Goal: Task Accomplishment & Management: Use online tool/utility

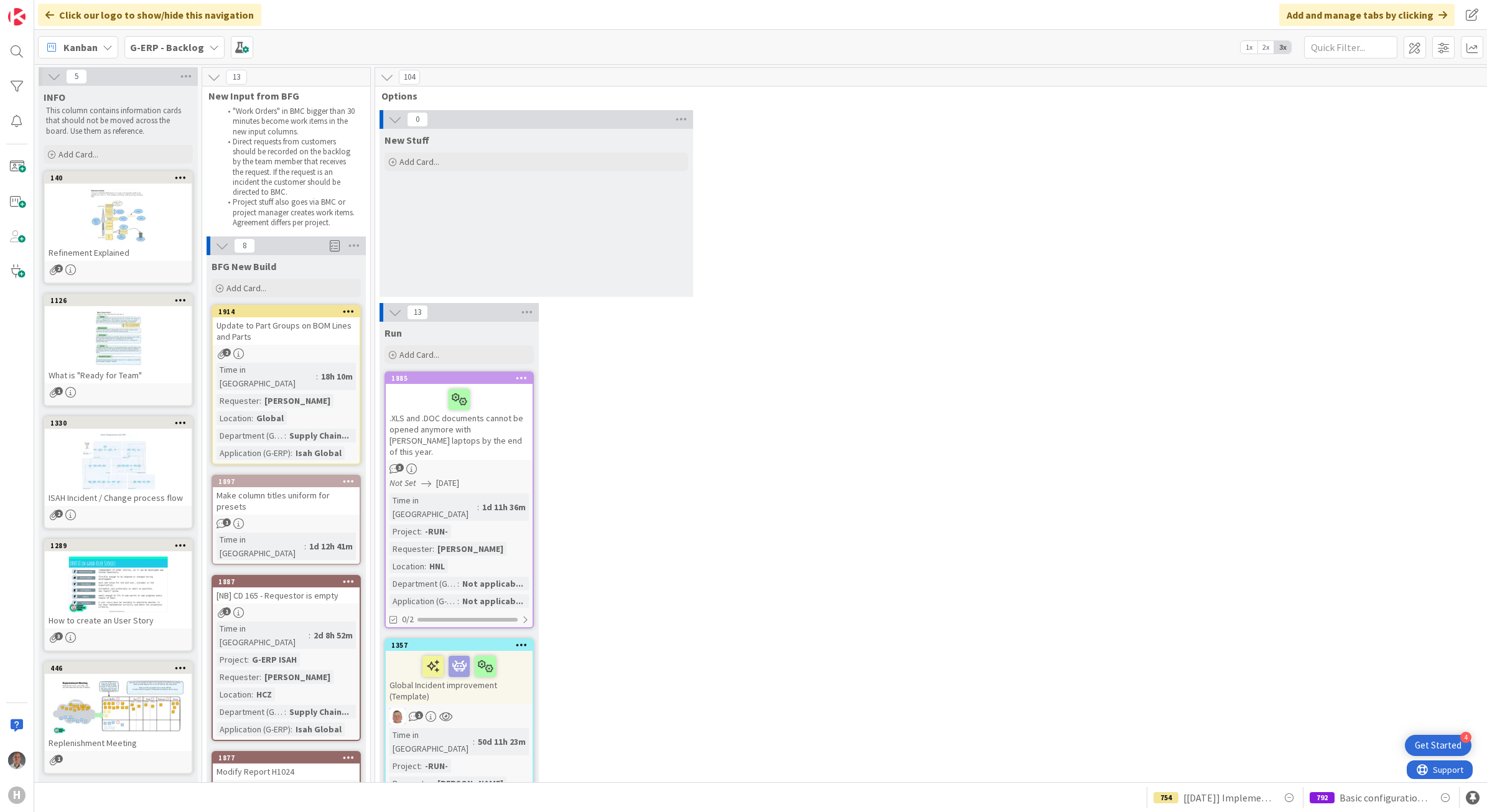
click at [184, 47] on b "G-ERP - Backlog" at bounding box center [167, 47] width 74 height 13
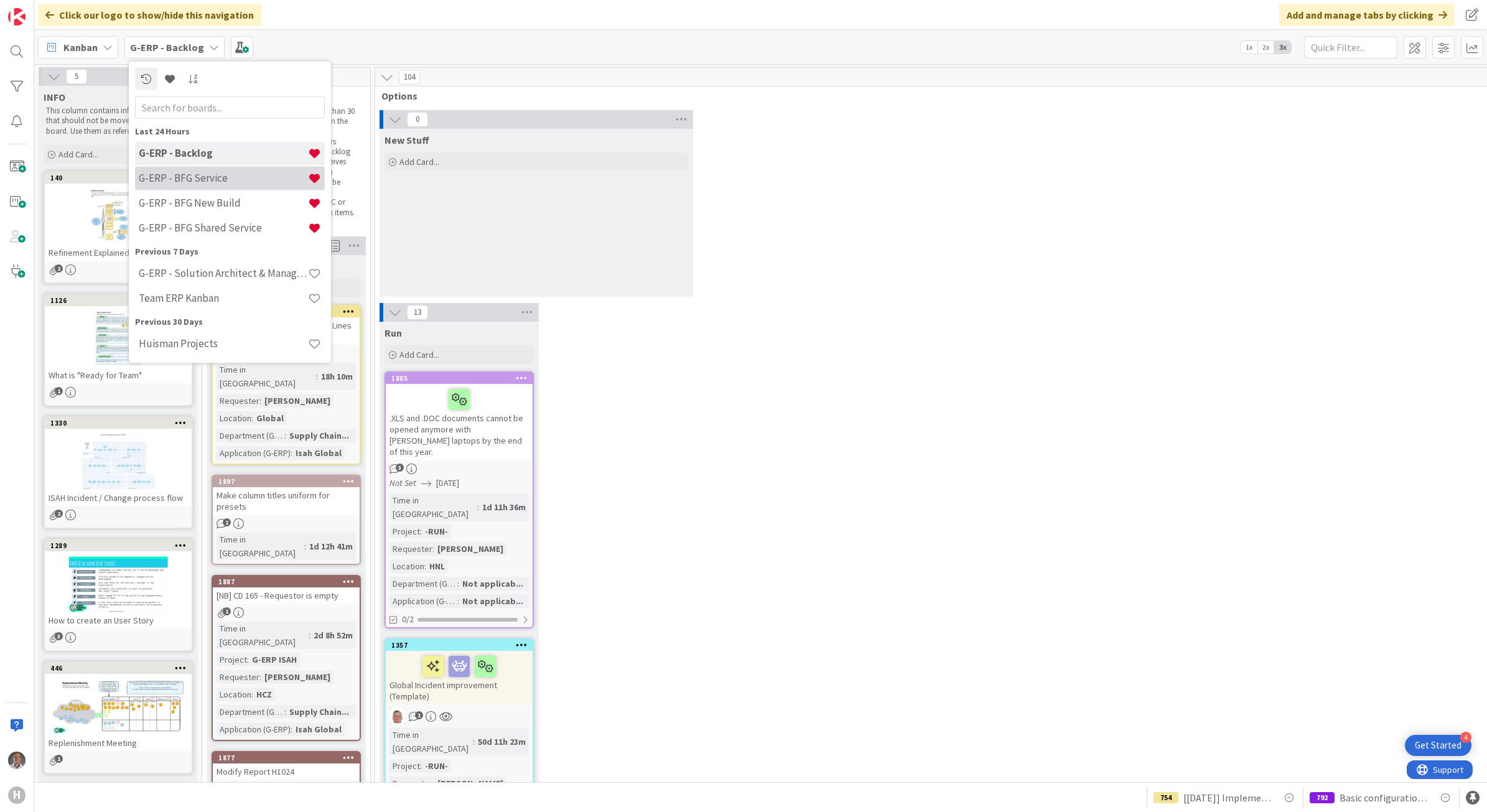
click at [198, 174] on h4 "G-ERP - BFG Service" at bounding box center [223, 178] width 169 height 13
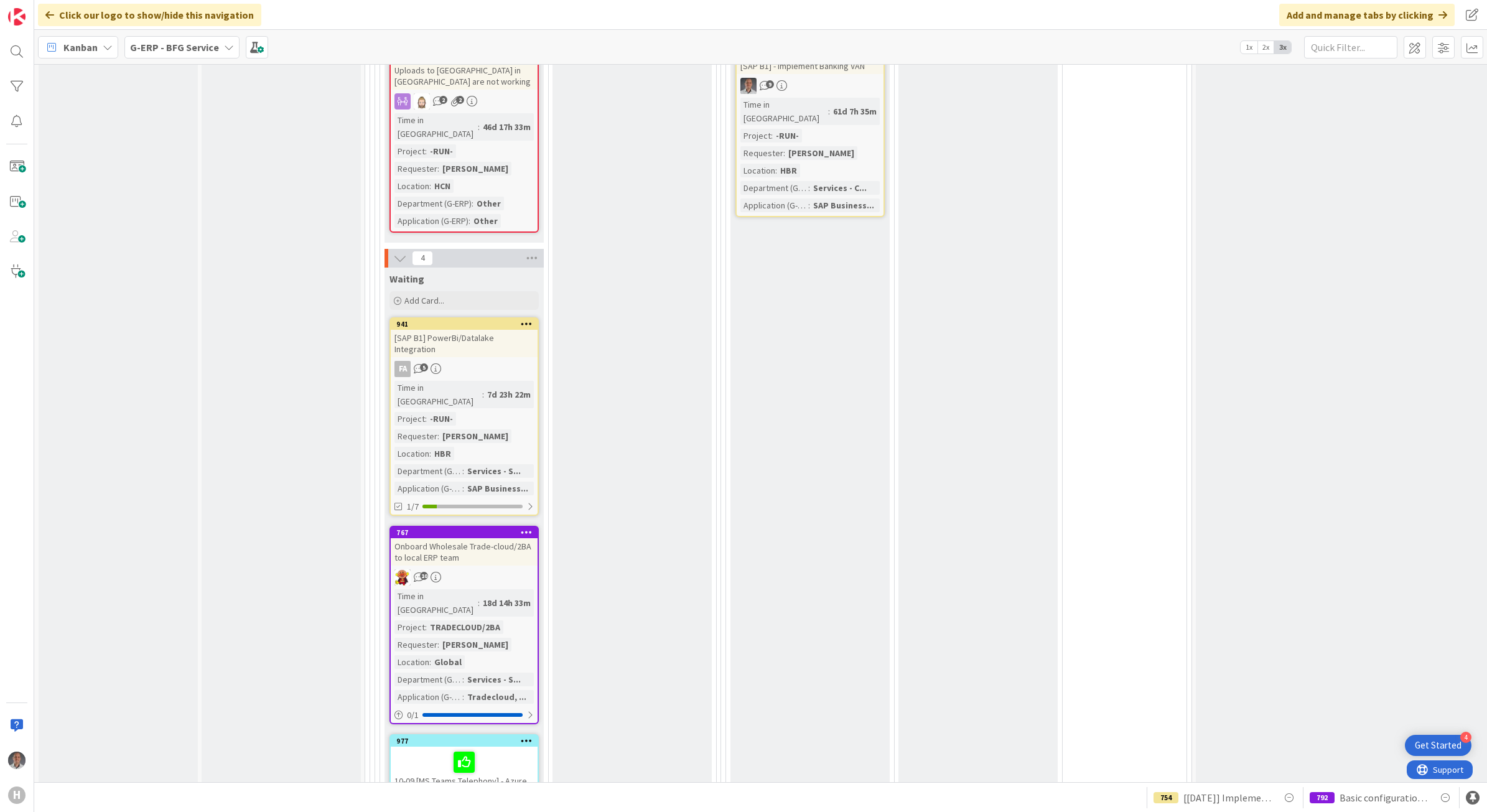
scroll to position [1322, 0]
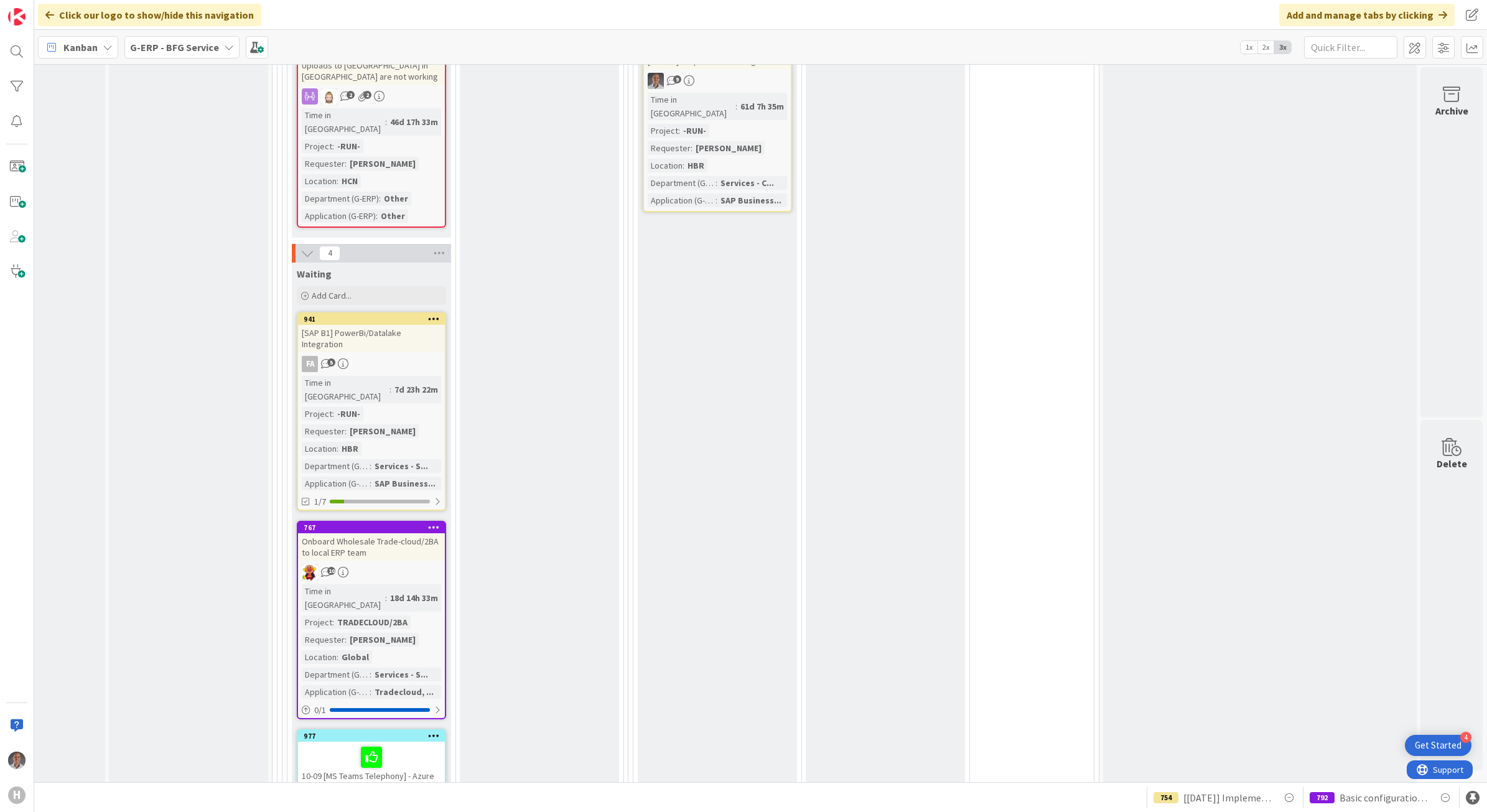
drag, startPoint x: 998, startPoint y: 399, endPoint x: 1165, endPoint y: 393, distance: 167.1
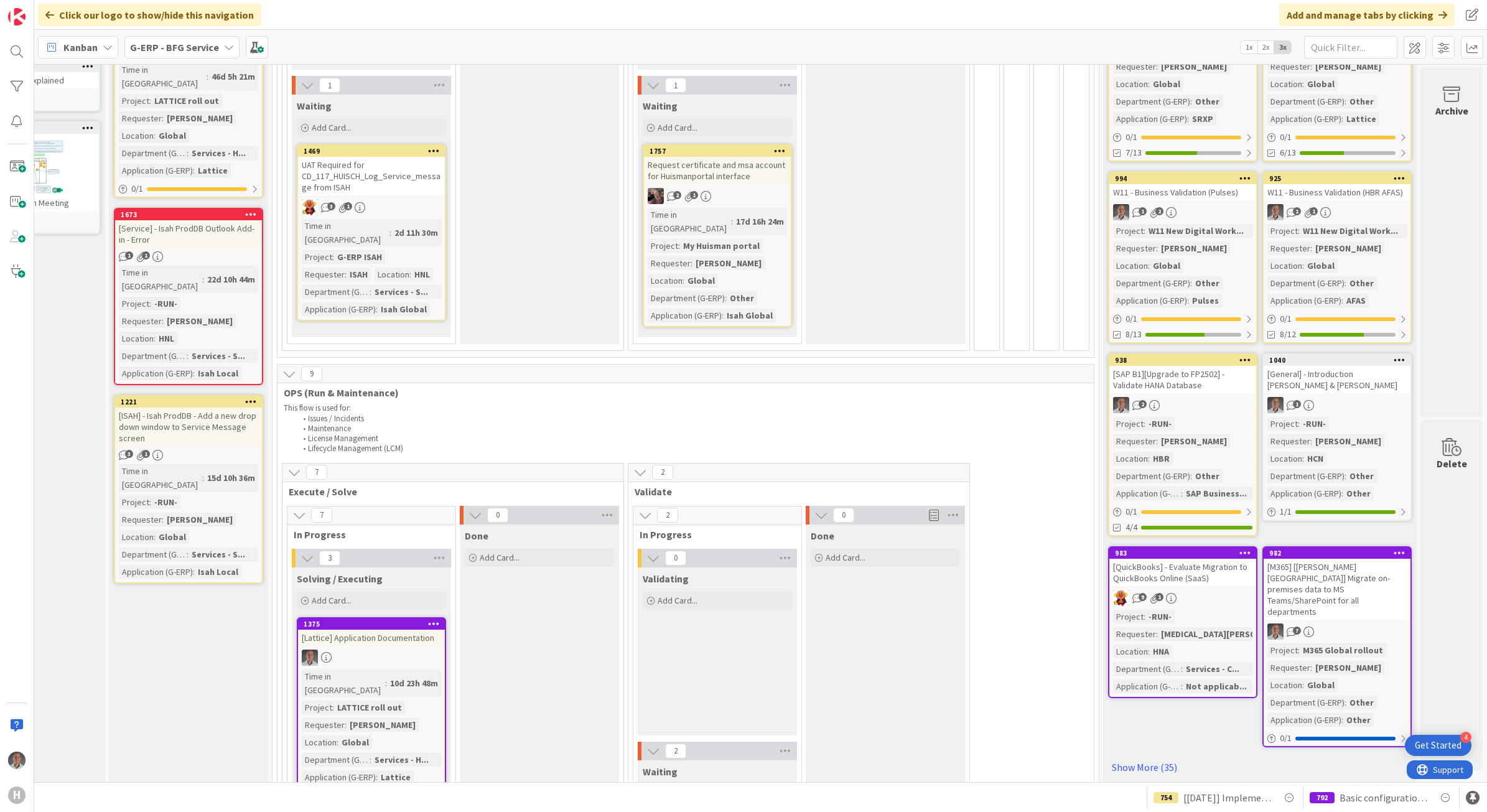
scroll to position [224, 106]
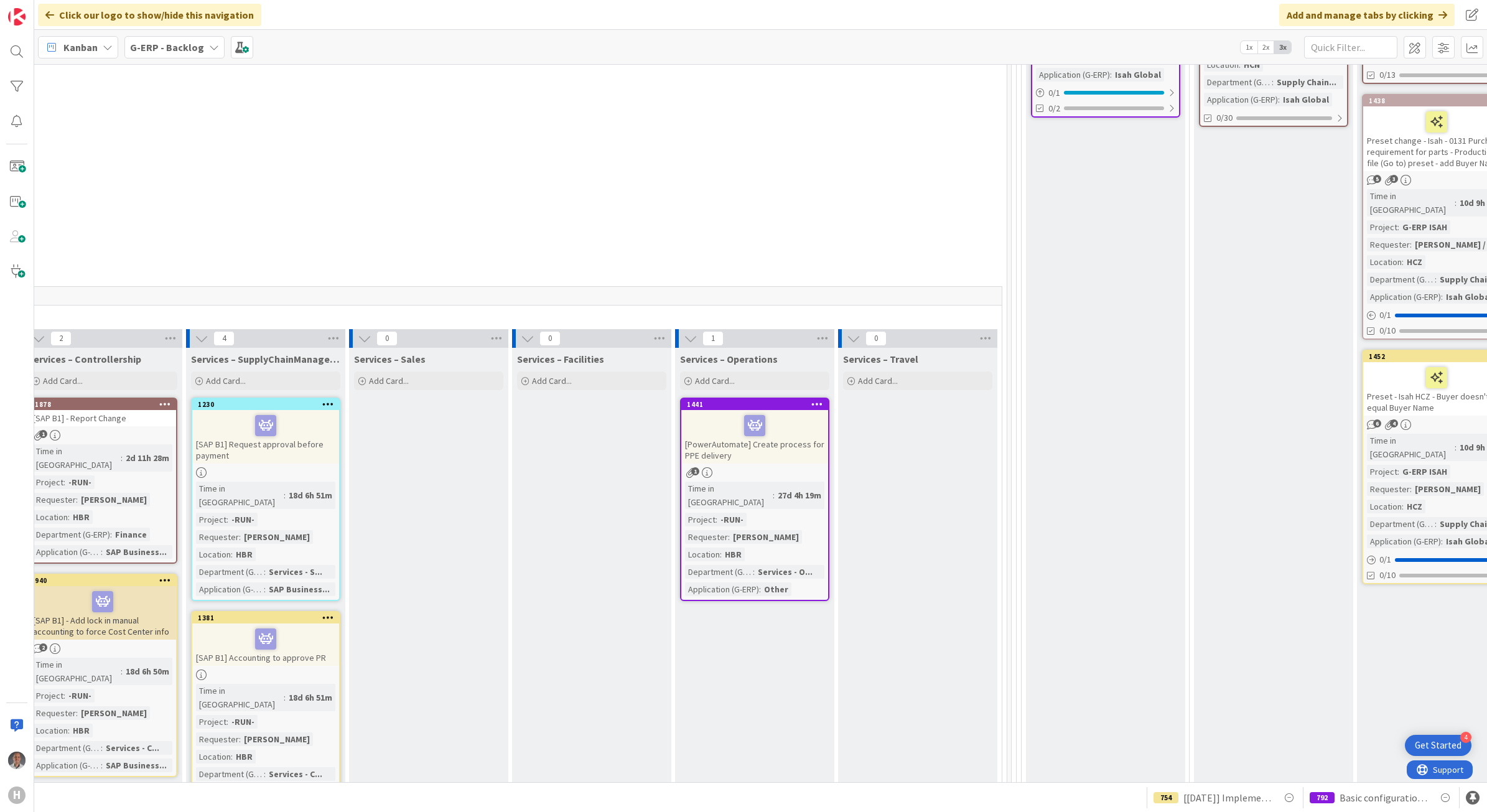
scroll to position [3123, 540]
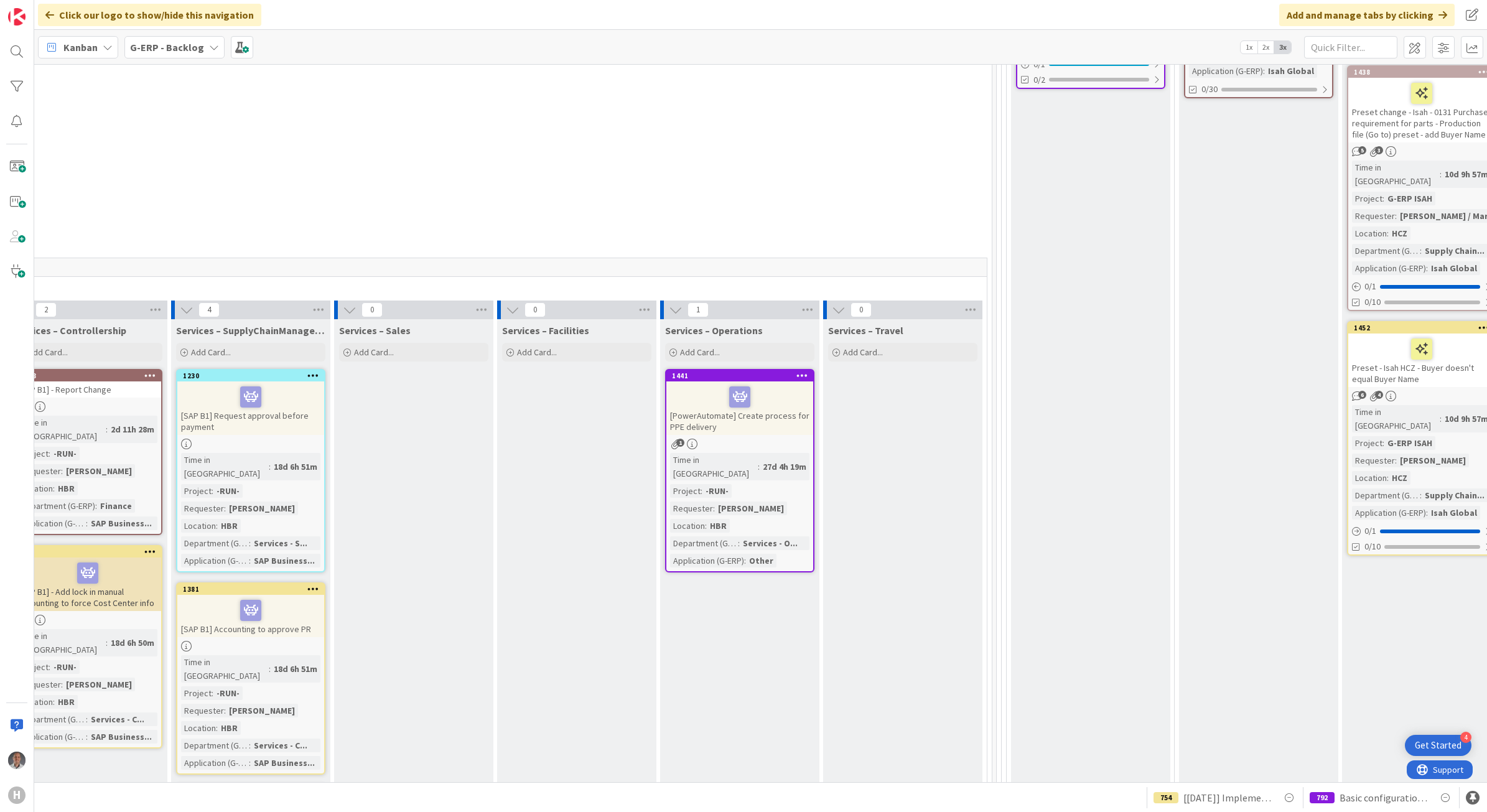
drag, startPoint x: 1023, startPoint y: 770, endPoint x: 1356, endPoint y: 750, distance: 333.6
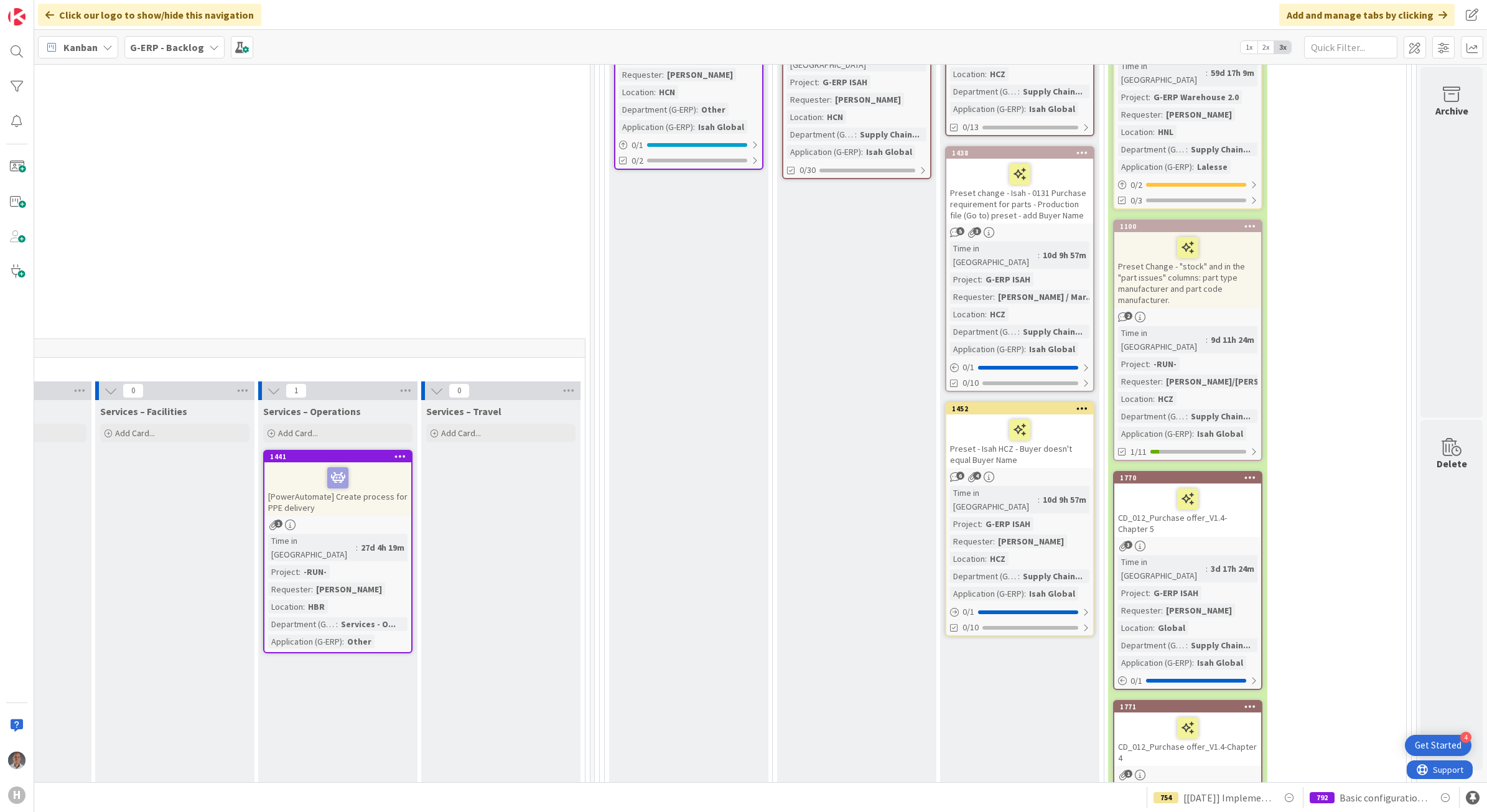
scroll to position [2735, 954]
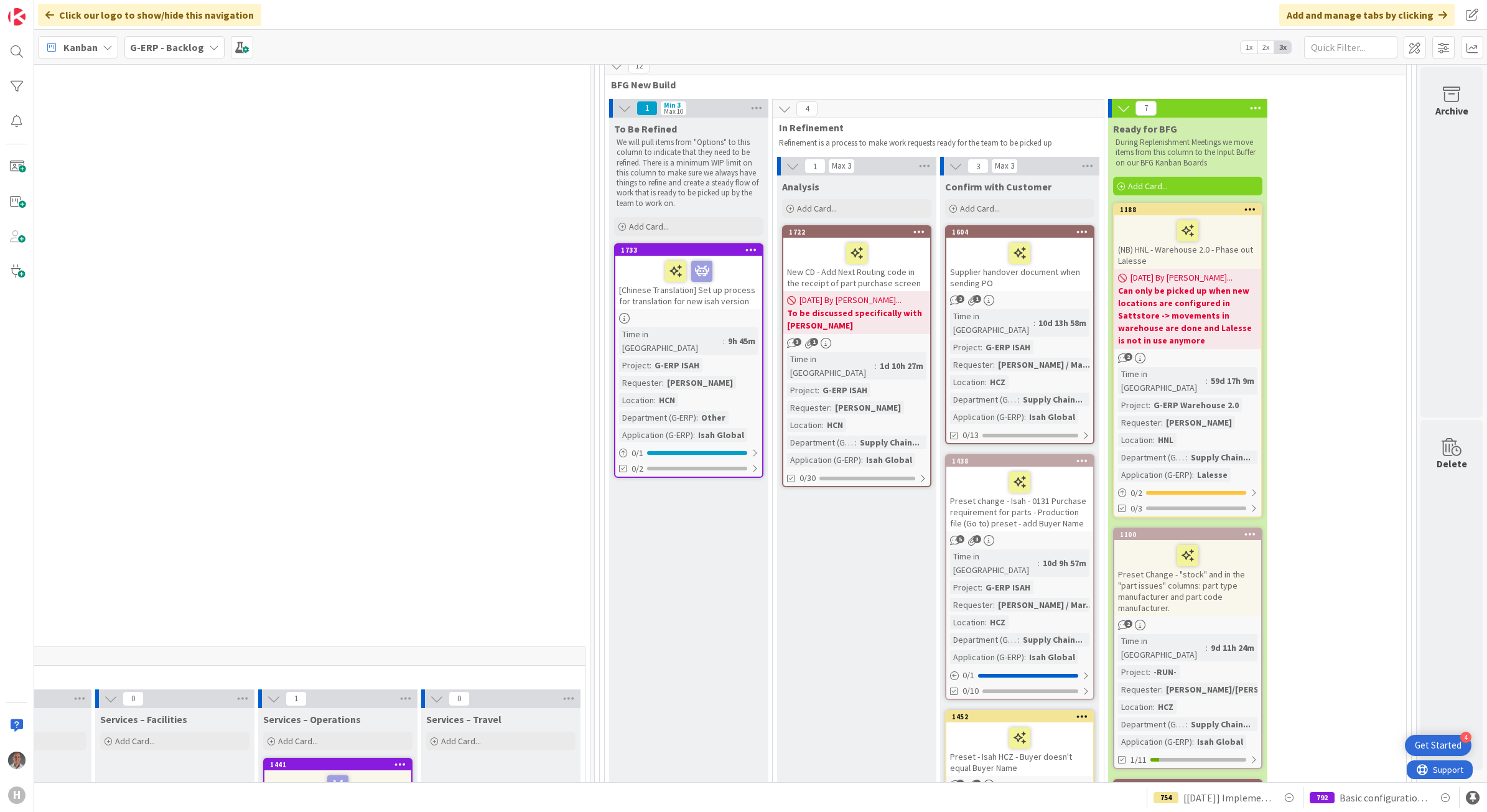
drag, startPoint x: 858, startPoint y: 551, endPoint x: 860, endPoint y: 577, distance: 26.1
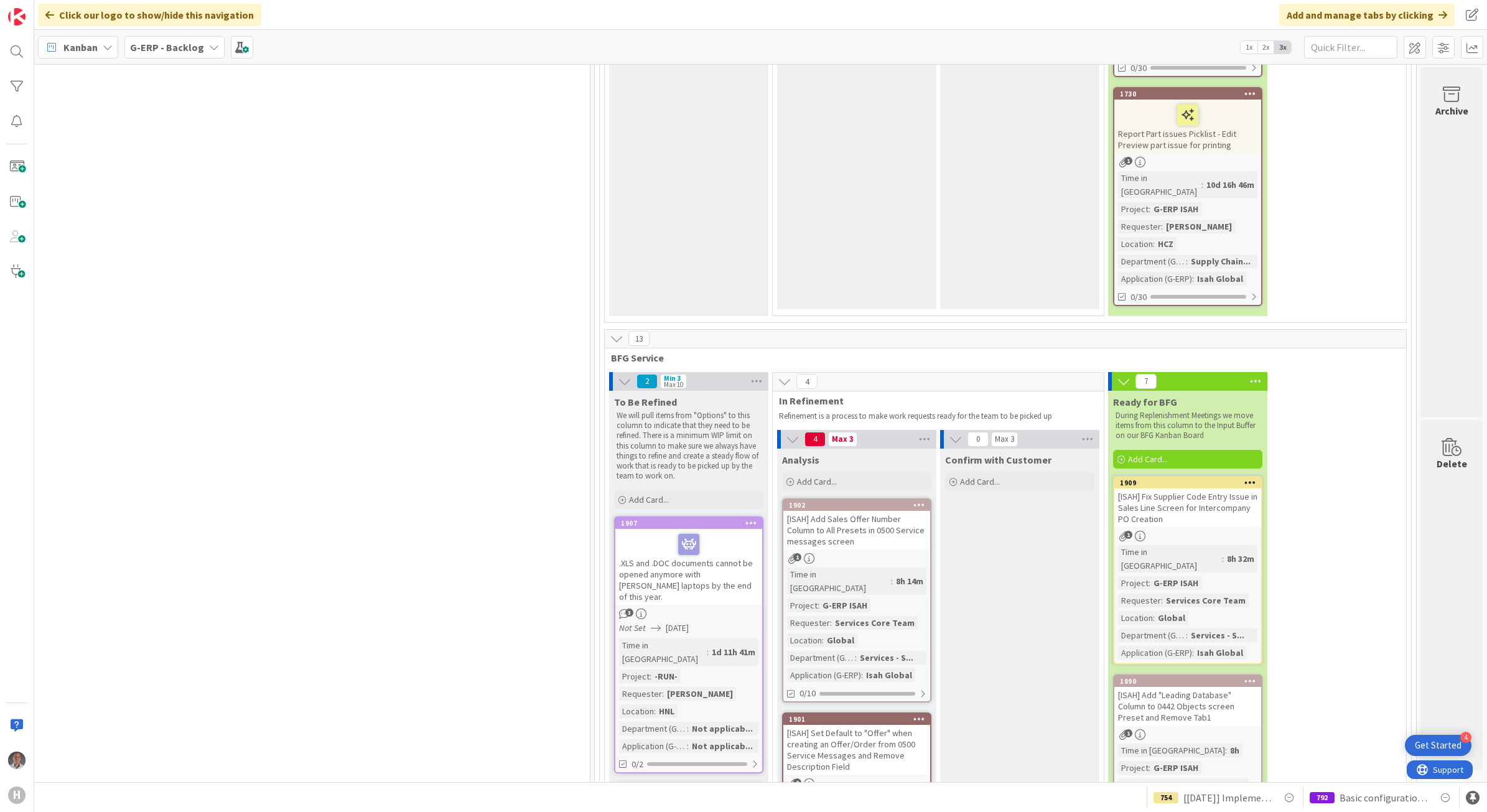
scroll to position [4289, 954]
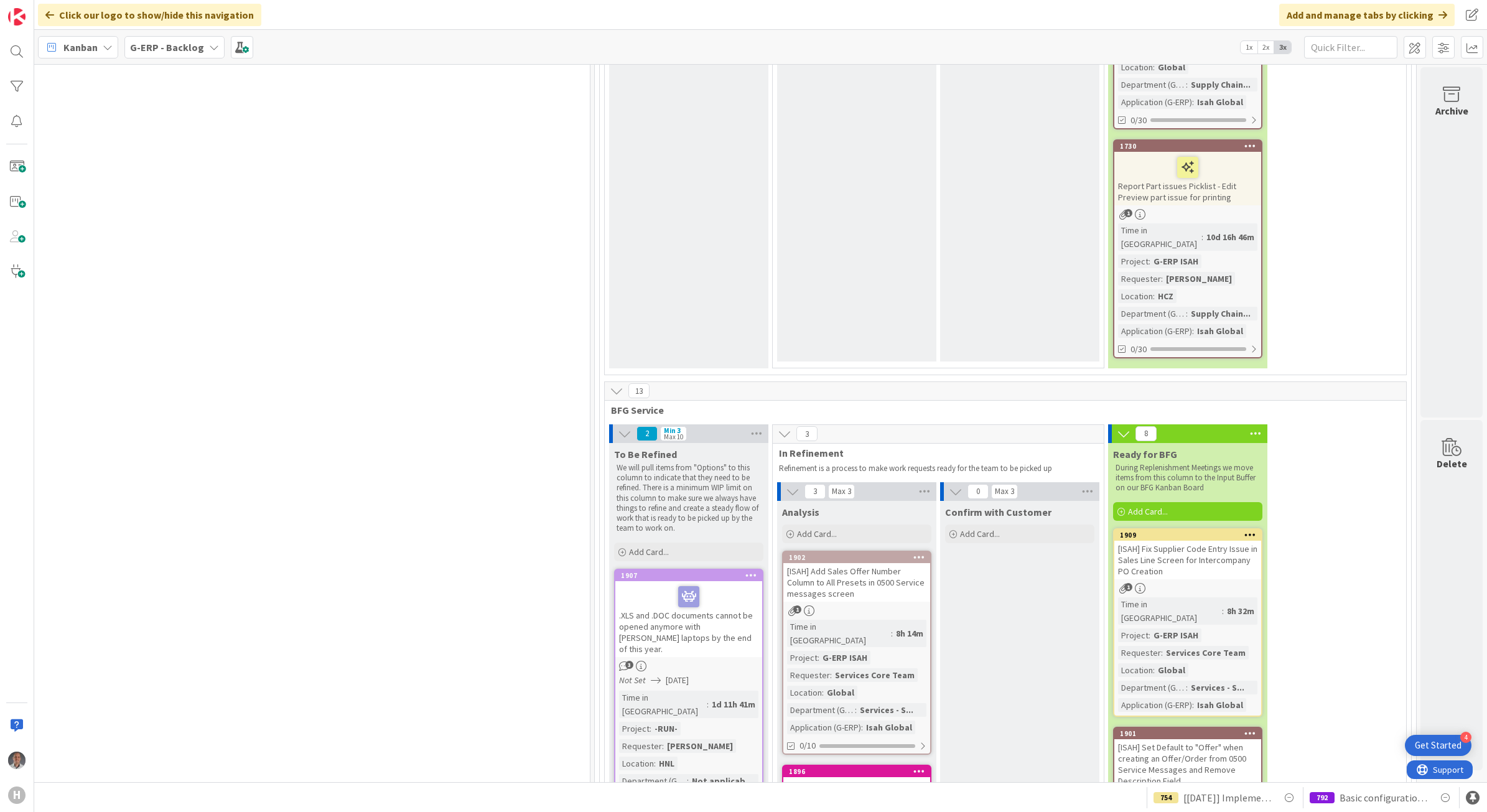
click at [851, 777] on div "[ISAH] Set Up RBAC for Customer Master Data Management" at bounding box center [856, 790] width 147 height 28
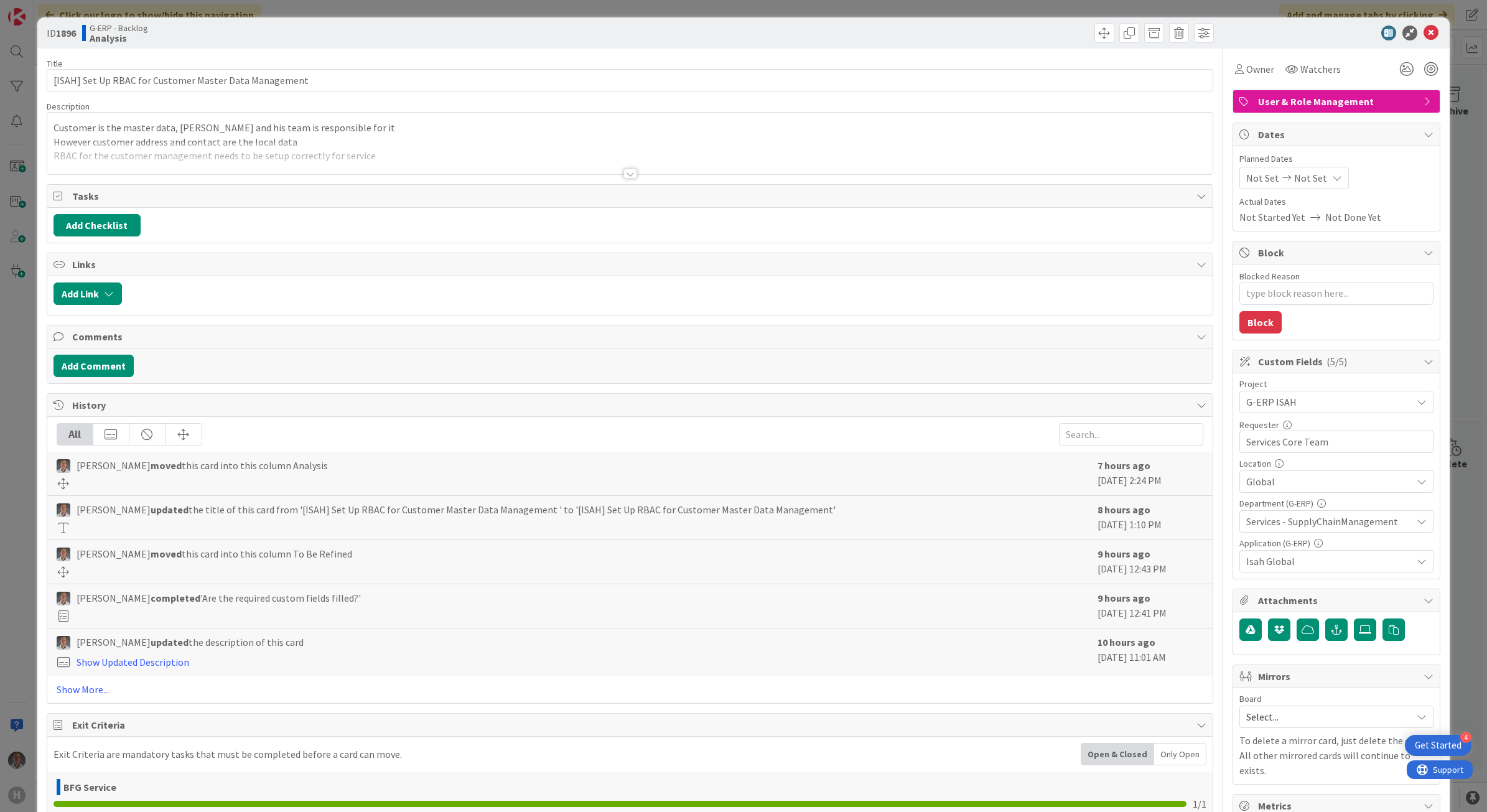
click at [628, 172] on div at bounding box center [629, 173] width 13 height 10
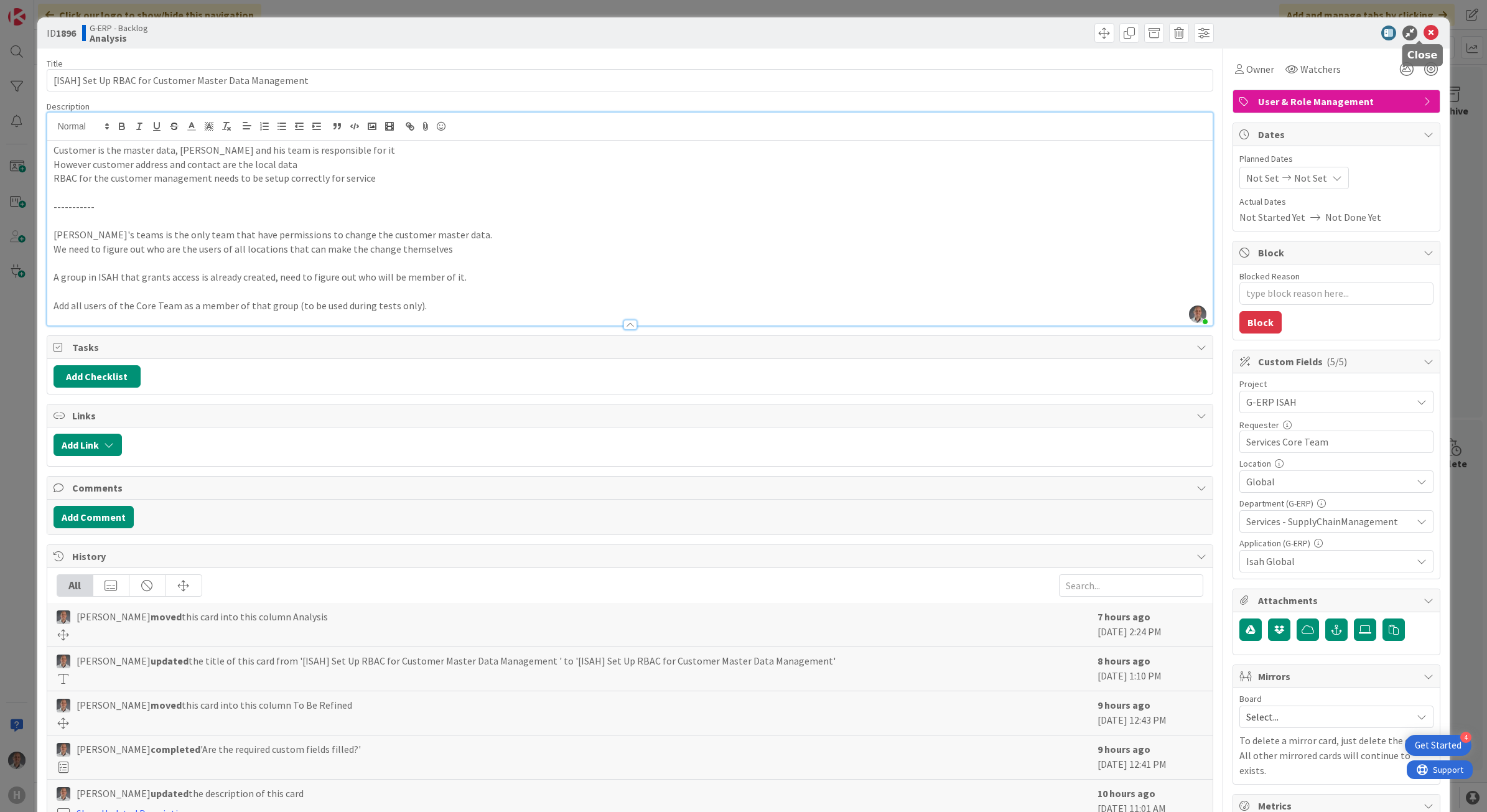
click at [1423, 33] on icon at bounding box center [1430, 33] width 15 height 15
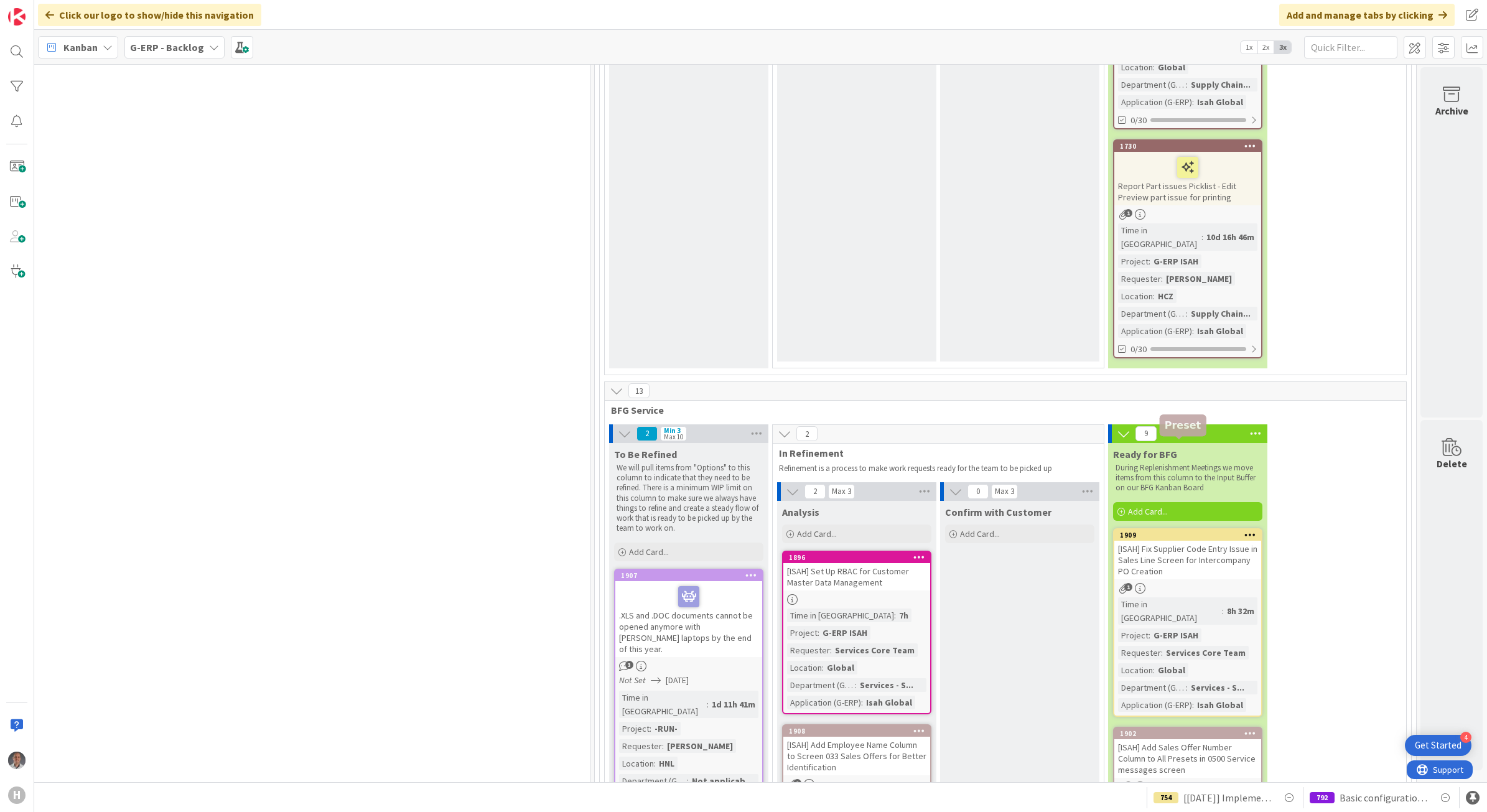
click at [1177, 729] on div "1902" at bounding box center [1190, 733] width 141 height 8
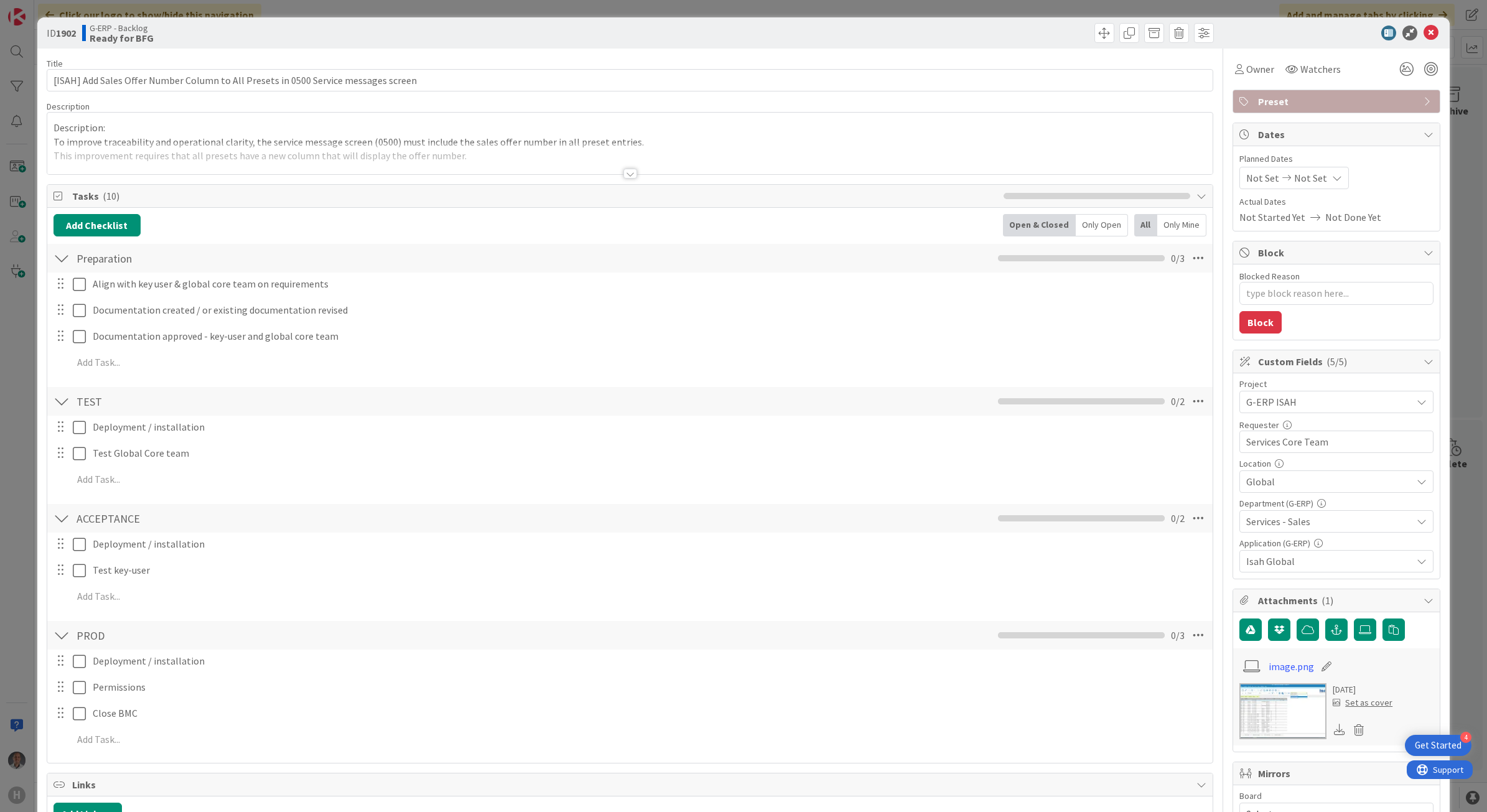
click at [623, 172] on div at bounding box center [629, 173] width 13 height 10
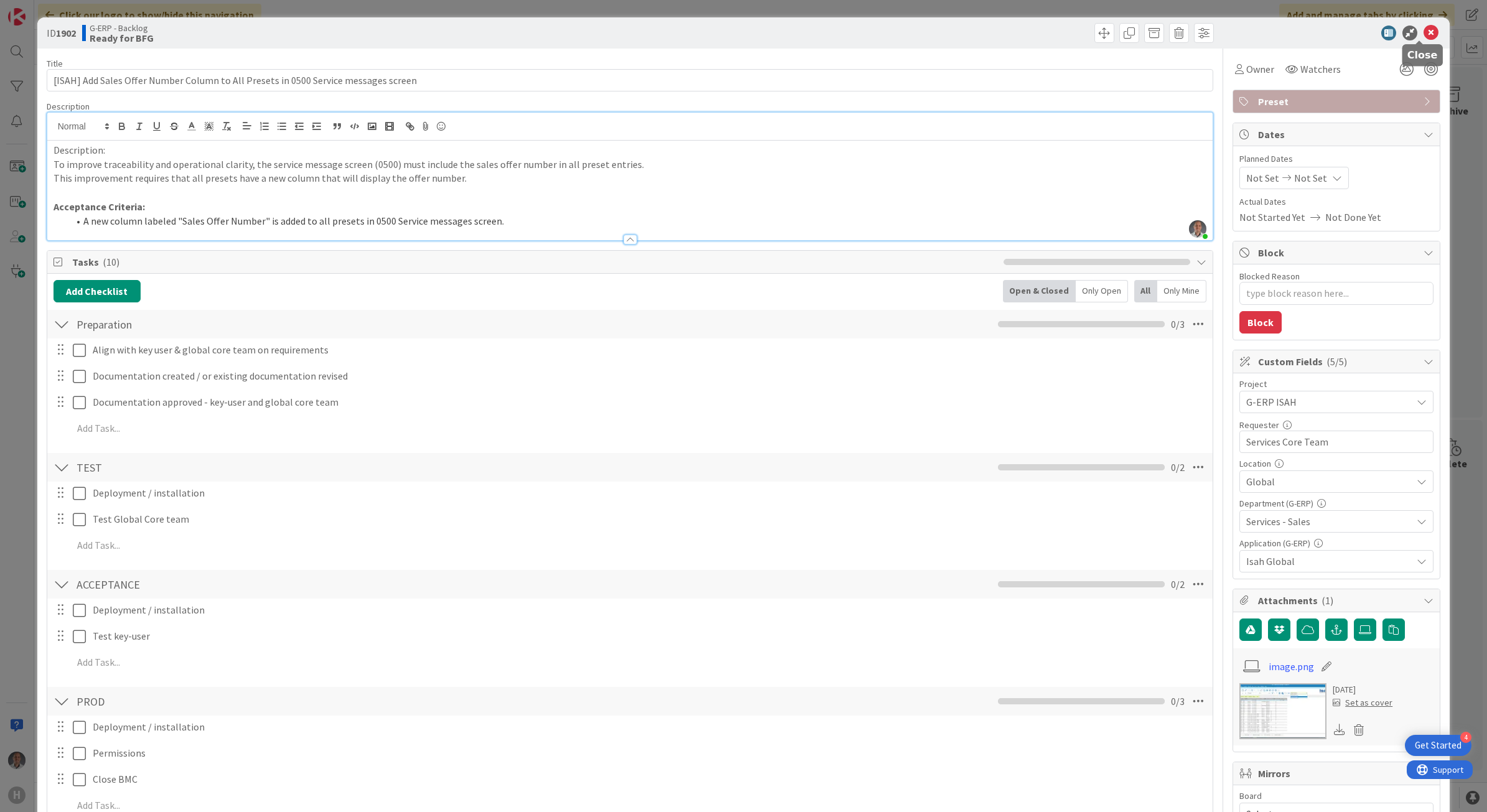
click at [1423, 34] on icon at bounding box center [1430, 33] width 15 height 15
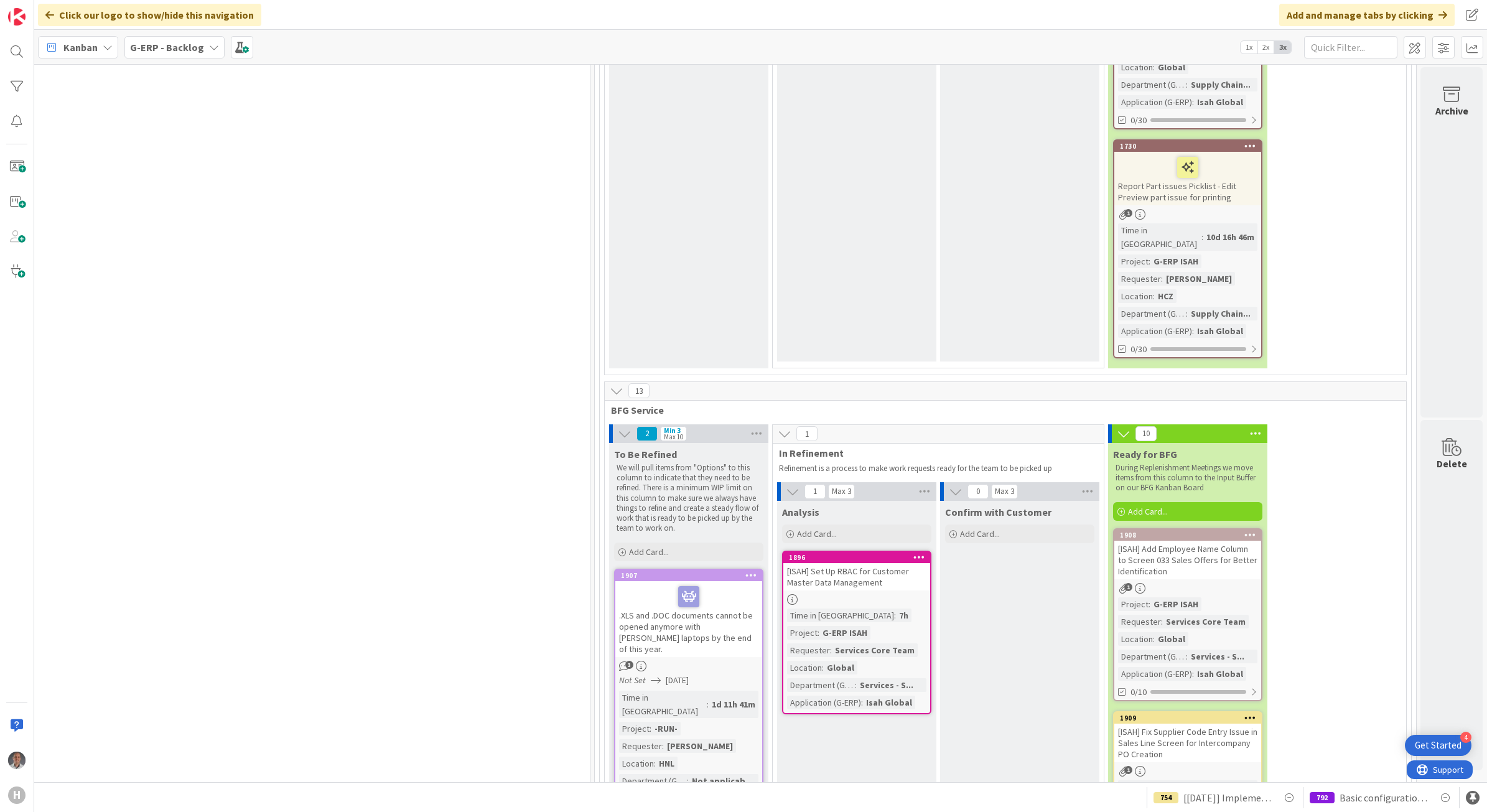
click at [1175, 541] on div "[ISAH] Add Employee Name Column to Screen 033 Sales Offers for Better Identific…" at bounding box center [1187, 560] width 147 height 38
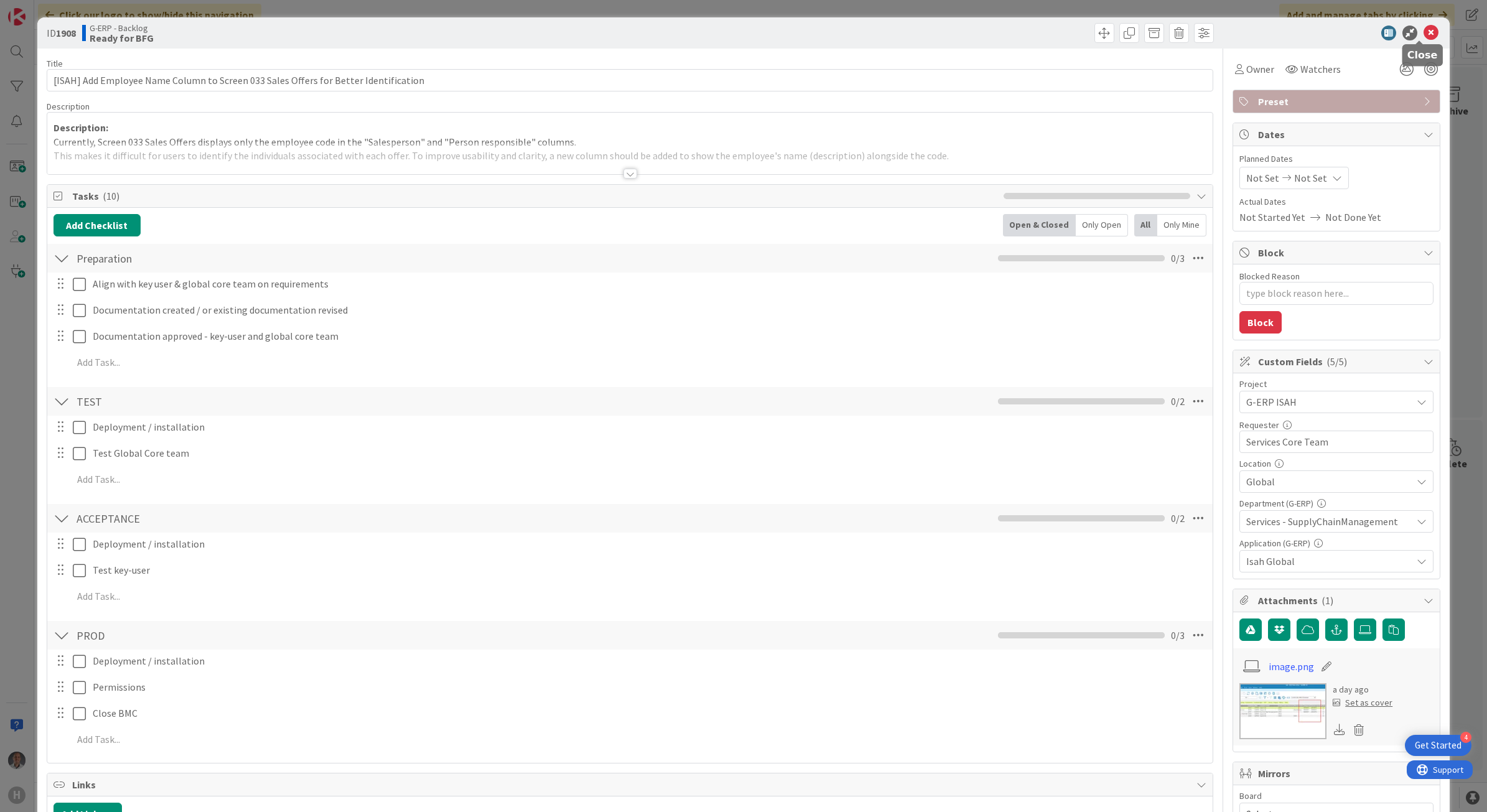
click at [1423, 32] on icon at bounding box center [1430, 33] width 15 height 15
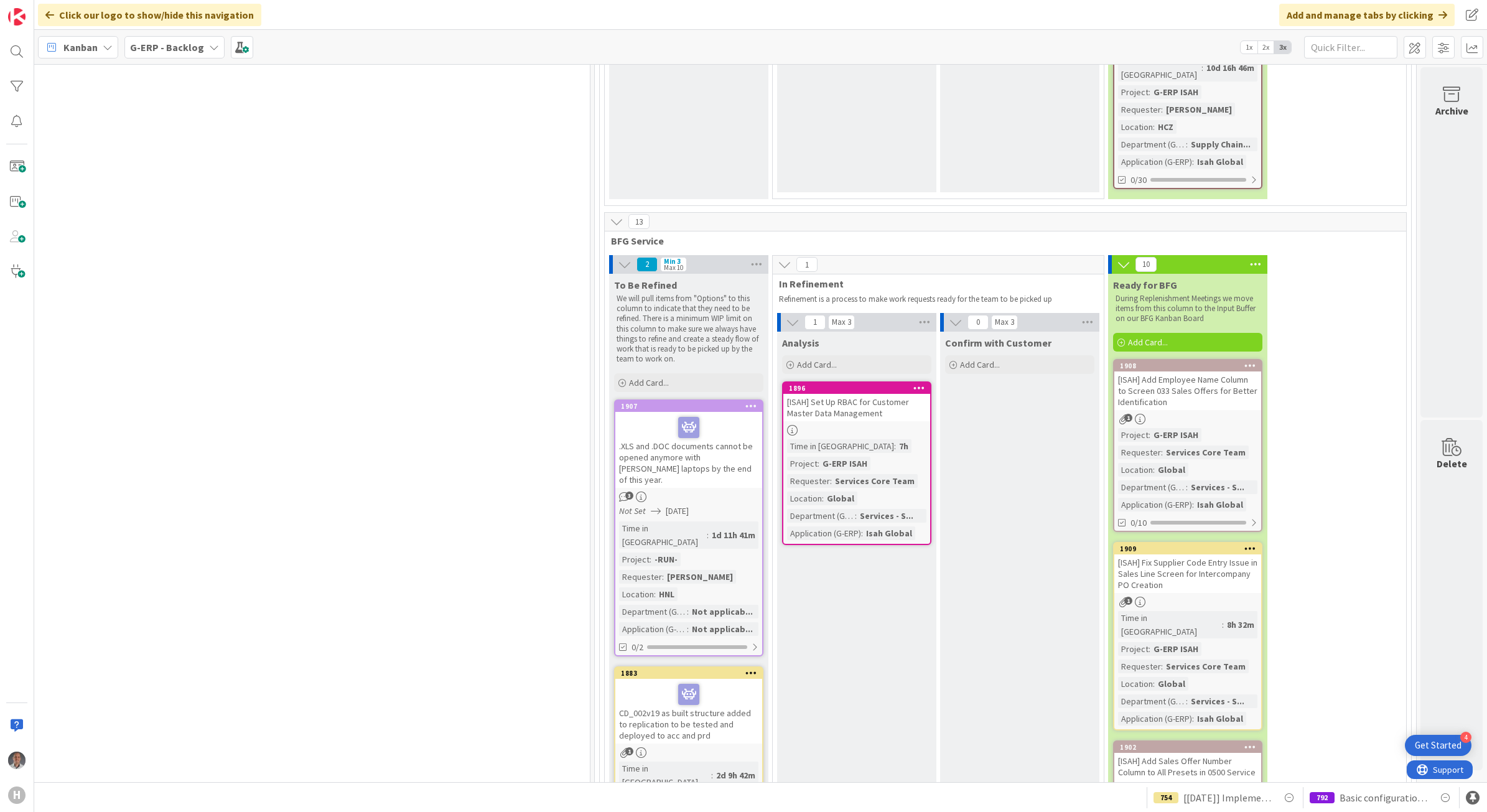
scroll to position [4211, 954]
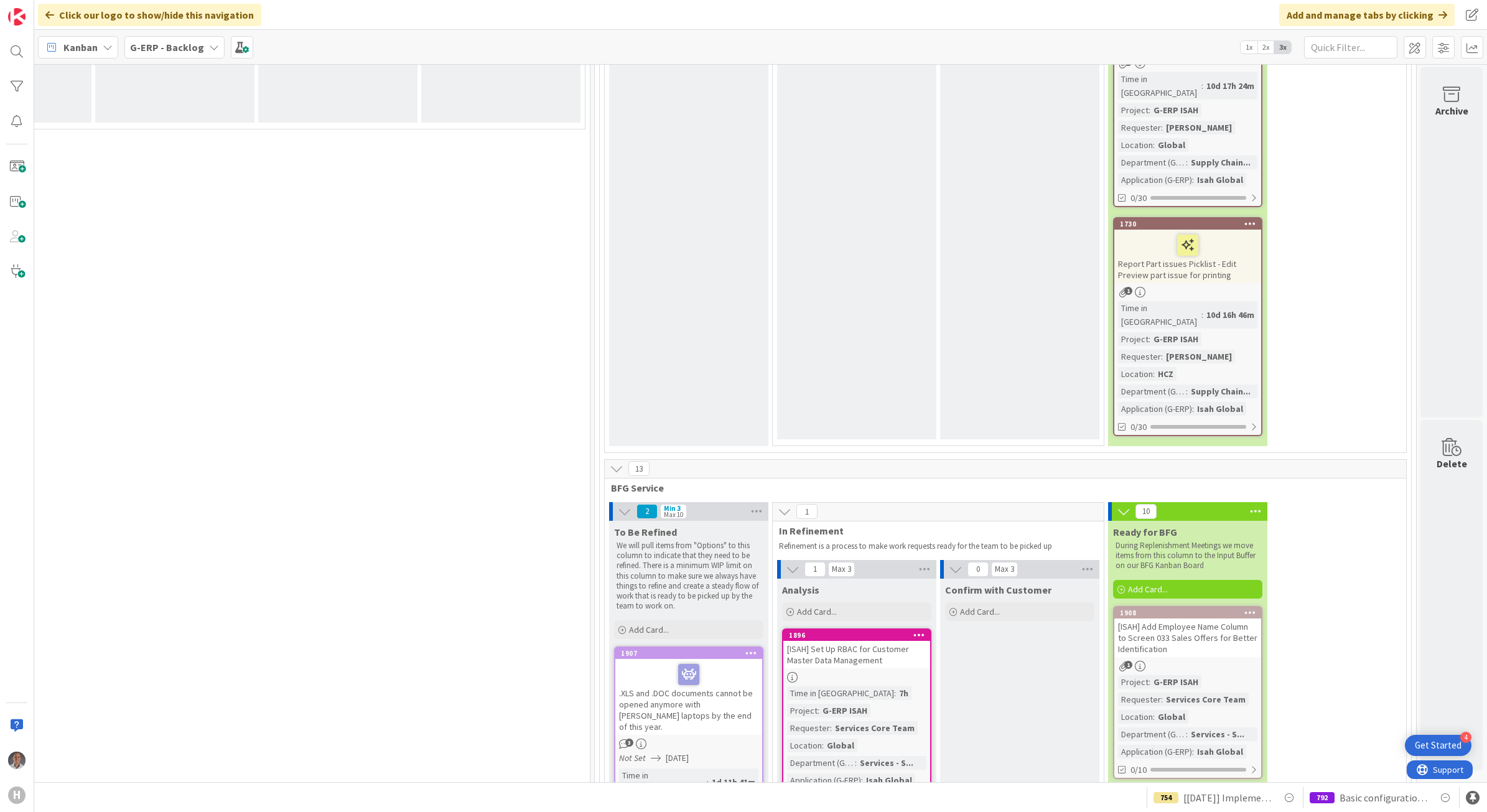
click at [864, 641] on div "[ISAH] Set Up RBAC for Customer Master Data Management" at bounding box center [856, 654] width 147 height 28
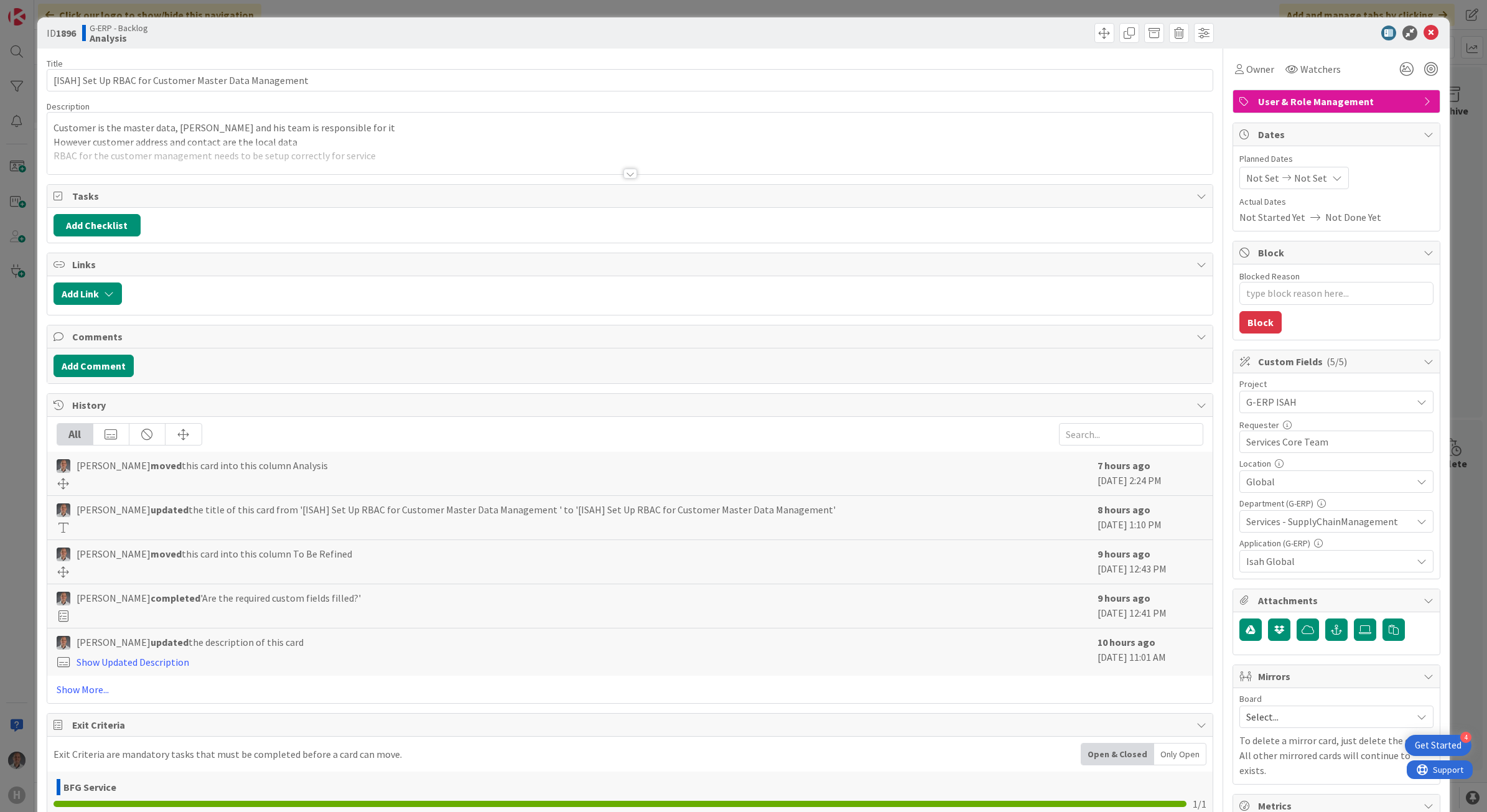
click at [617, 179] on div "Title 54 / 128 [ISAH] Set Up RBAC for Customer Master Data Management Descripti…" at bounding box center [630, 539] width 1167 height 981
click at [624, 178] on div at bounding box center [629, 173] width 13 height 10
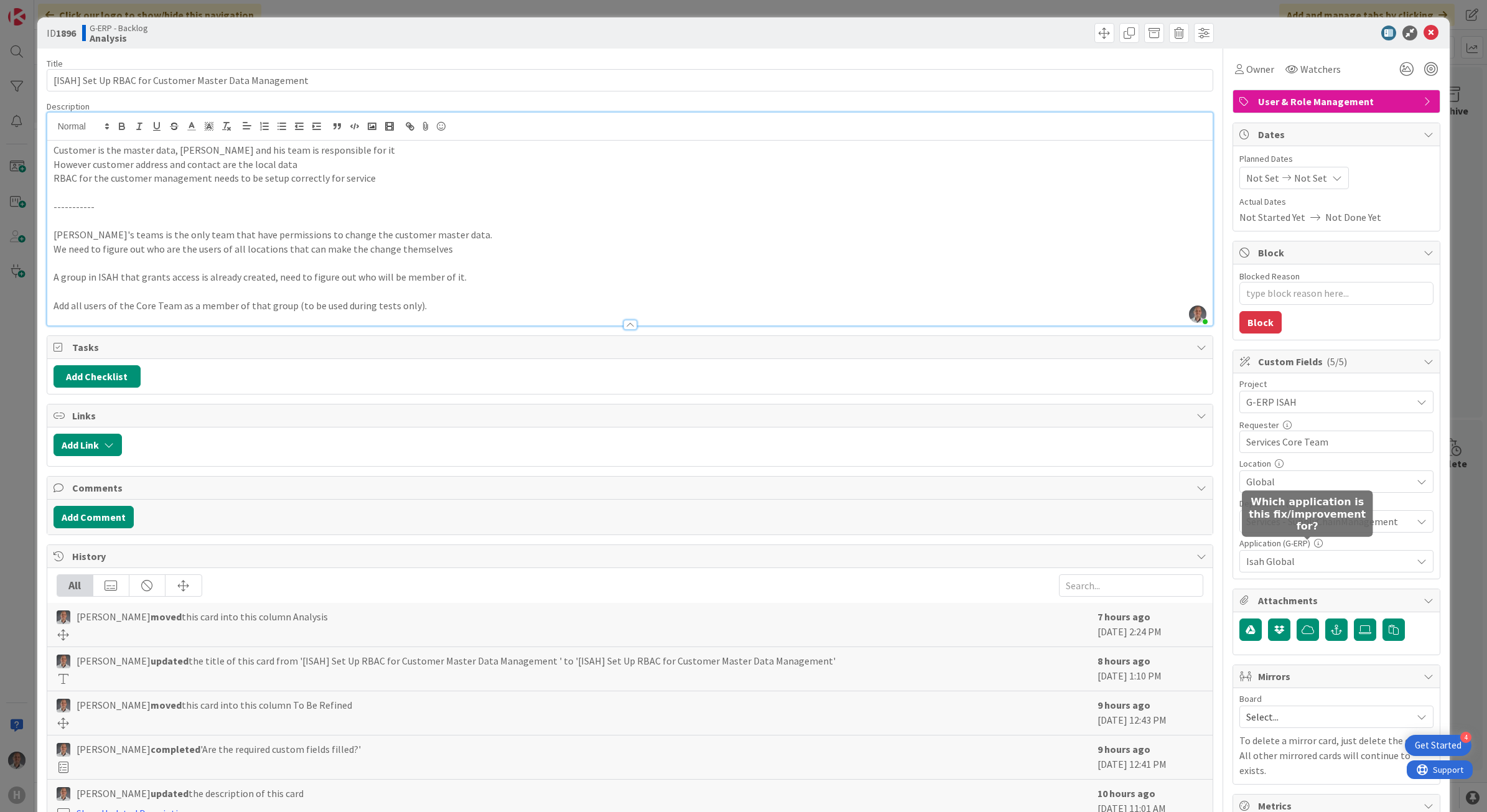
click at [1329, 525] on span "Services - SupplyChainManagement" at bounding box center [1329, 521] width 166 height 15
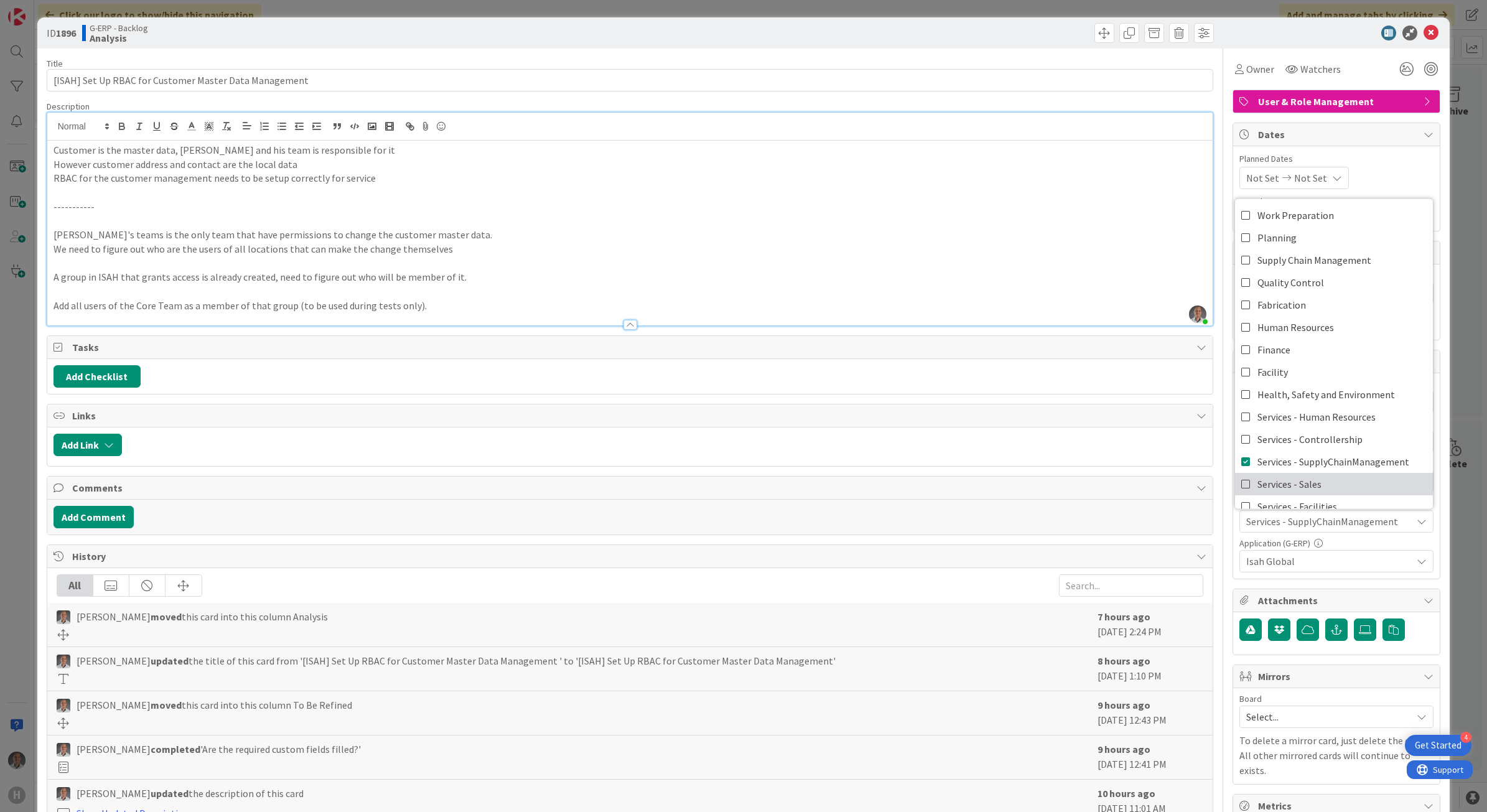
click at [1274, 483] on span "Services - Sales" at bounding box center [1289, 484] width 64 height 18
click at [1266, 464] on span "Services - SupplyChainManagement" at bounding box center [1333, 461] width 152 height 18
click at [1215, 517] on div "Title 54 / 128 [ISAH] Set Up RBAC for Customer Master Data Management Descripti…" at bounding box center [744, 539] width 1394 height 981
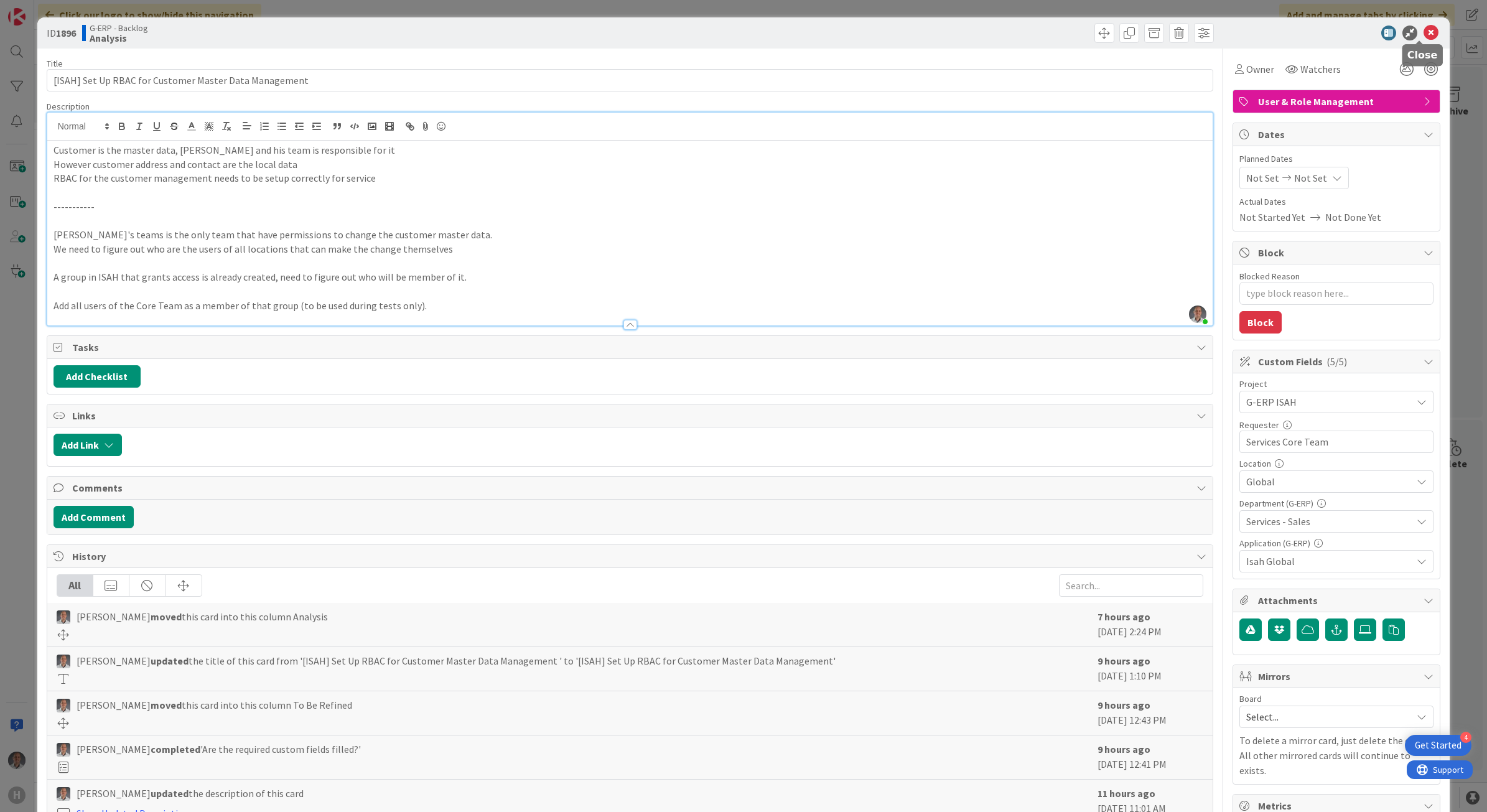
drag, startPoint x: 1415, startPoint y: 36, endPoint x: 1158, endPoint y: 166, distance: 288.0
click at [1423, 36] on icon at bounding box center [1430, 33] width 15 height 15
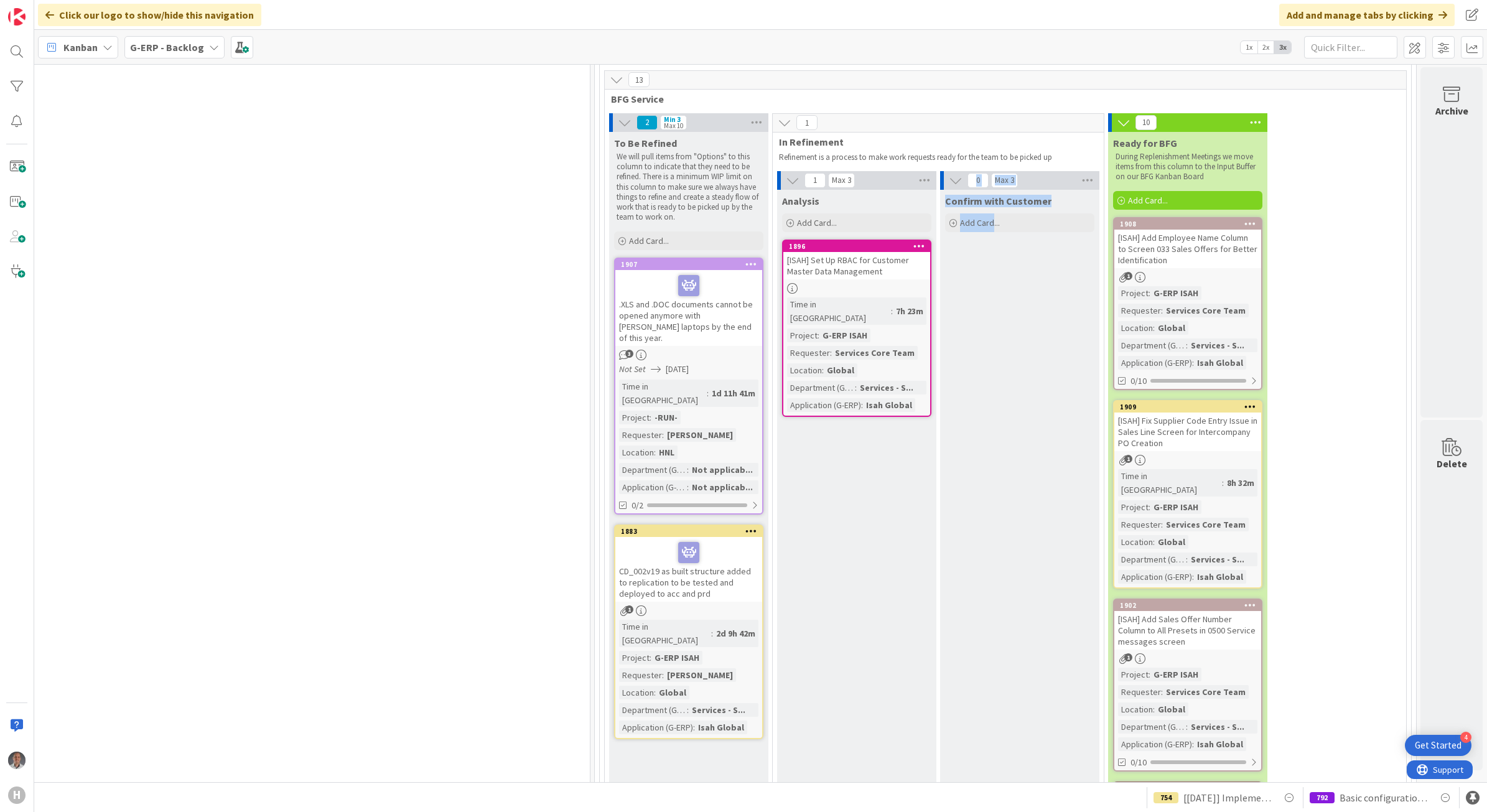
drag, startPoint x: 981, startPoint y: 493, endPoint x: 849, endPoint y: 392, distance: 166.2
drag, startPoint x: 849, startPoint y: 392, endPoint x: 828, endPoint y: 464, distance: 75.0
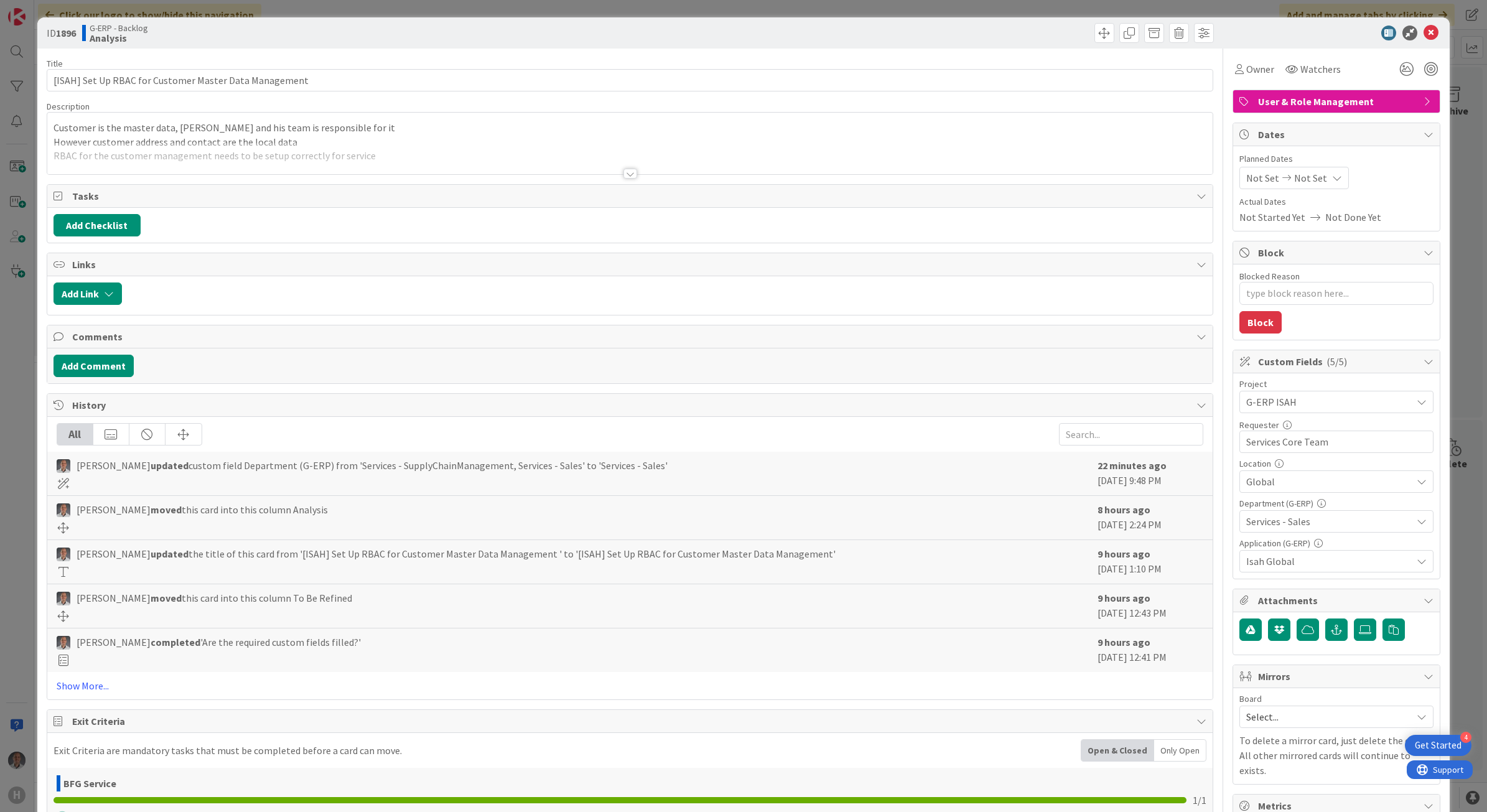
type textarea "x"
click at [406, 148] on div at bounding box center [630, 158] width 1166 height 32
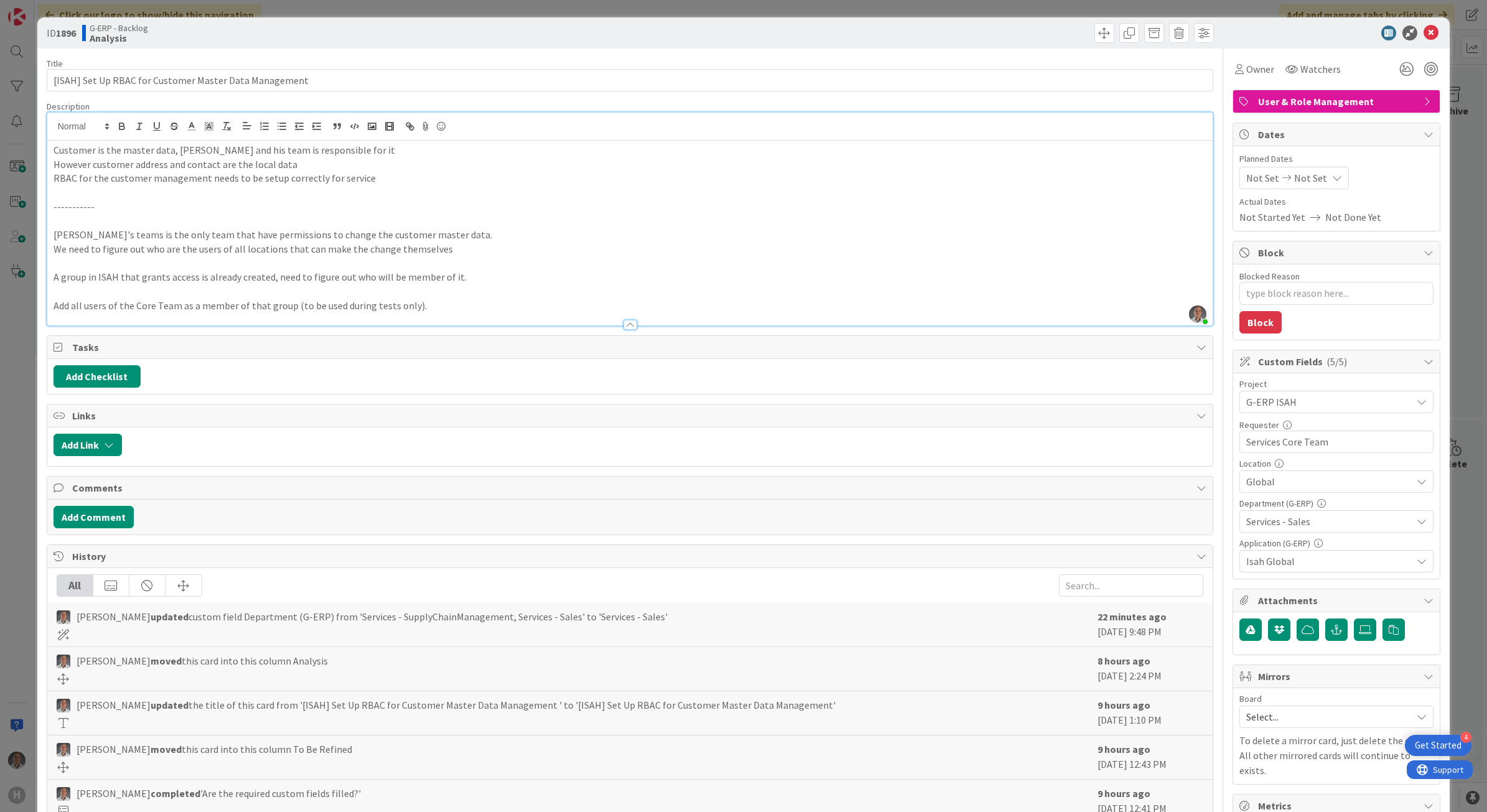
click at [403, 147] on p "Customer is the master data, Hans and his team is responsible for it" at bounding box center [630, 150] width 1153 height 14
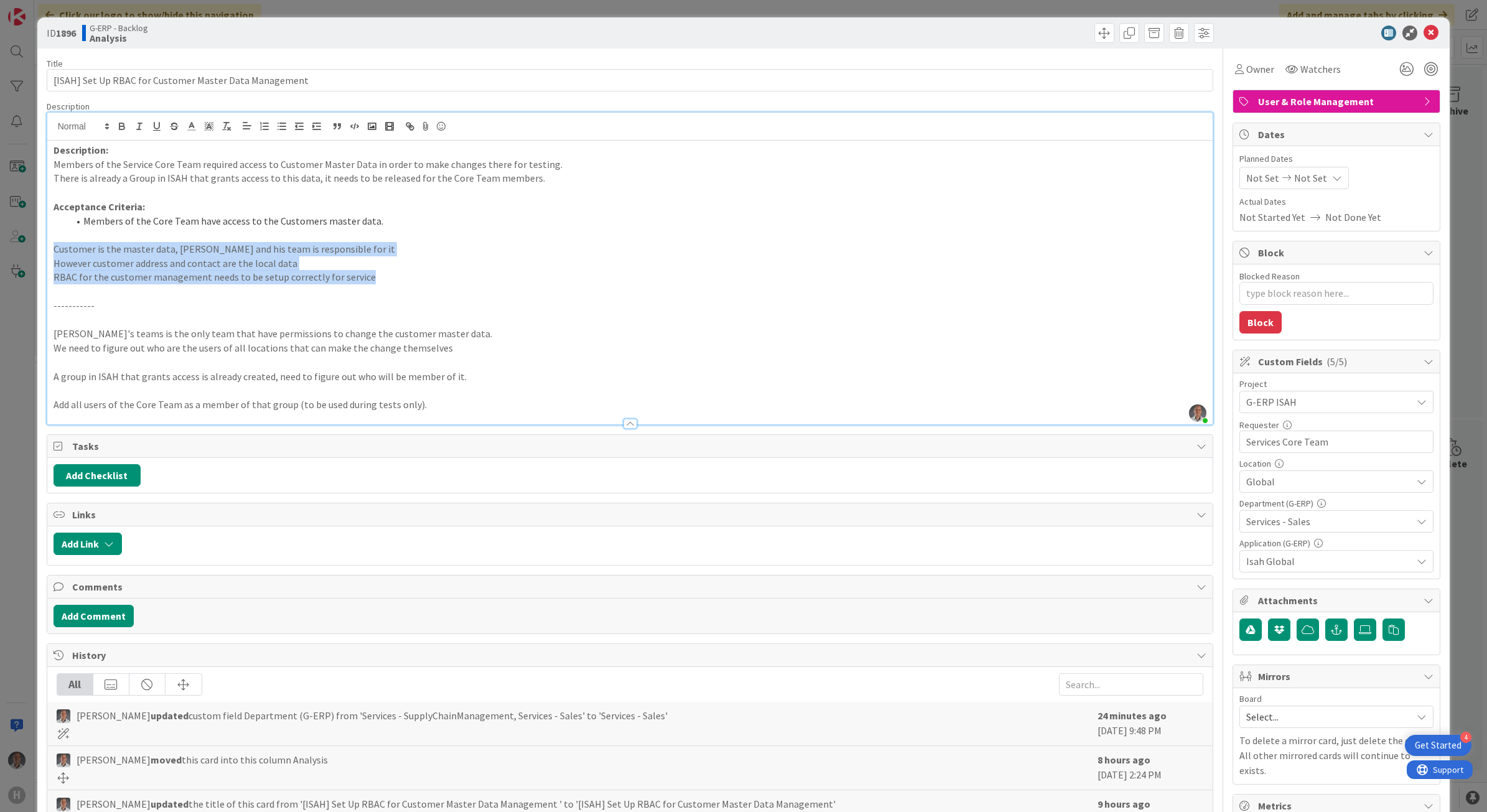
drag, startPoint x: 406, startPoint y: 278, endPoint x: 39, endPoint y: 248, distance: 368.2
click at [39, 248] on div "ID 1896 G-ERP - Backlog Analysis Title 54 / 128 [ISAH] Set Up RBAC for Customer…" at bounding box center [744, 562] width 1413 height 1090
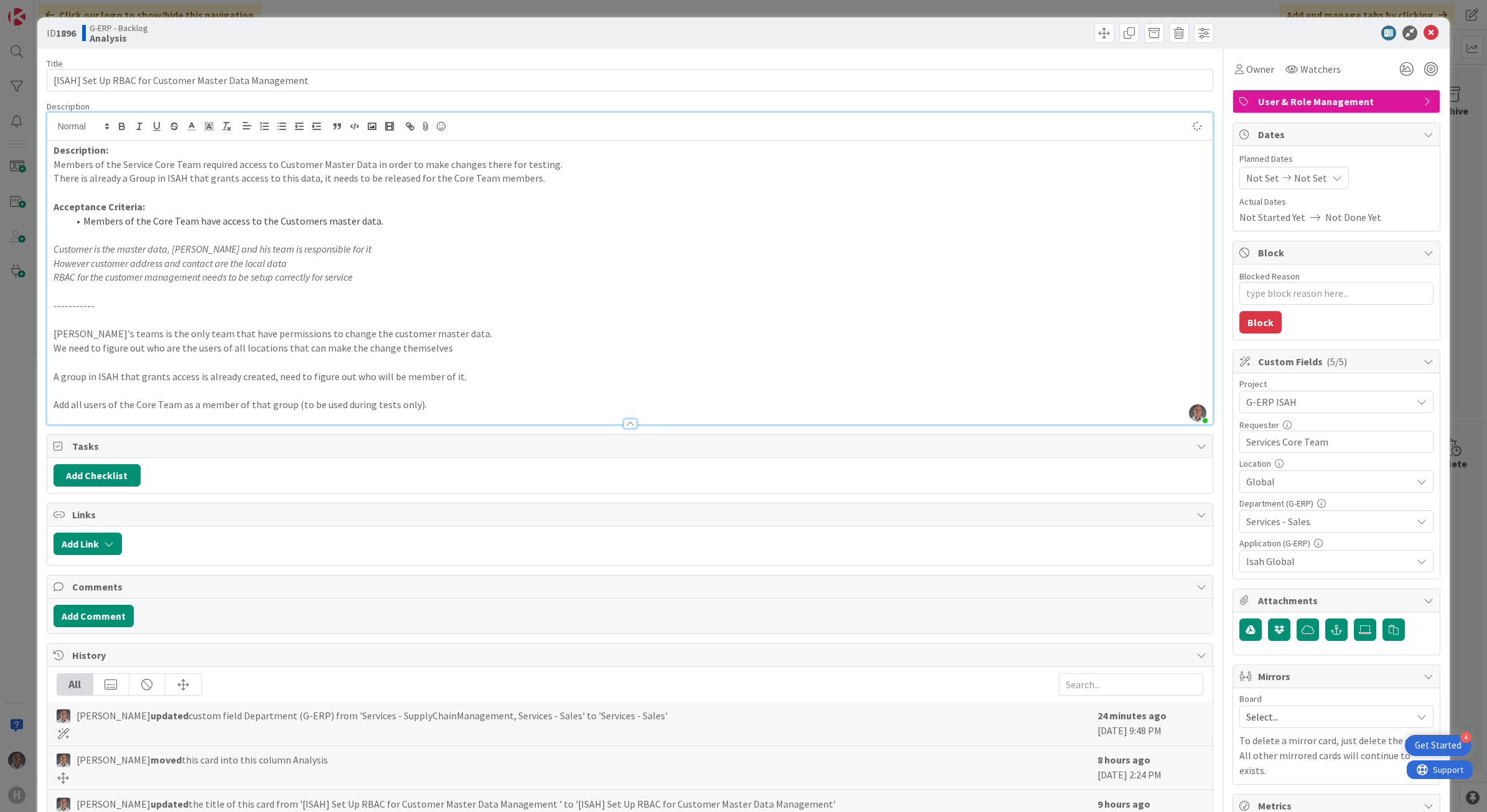
click at [161, 310] on p "-----------" at bounding box center [630, 306] width 1153 height 14
click at [1423, 35] on icon at bounding box center [1430, 33] width 15 height 15
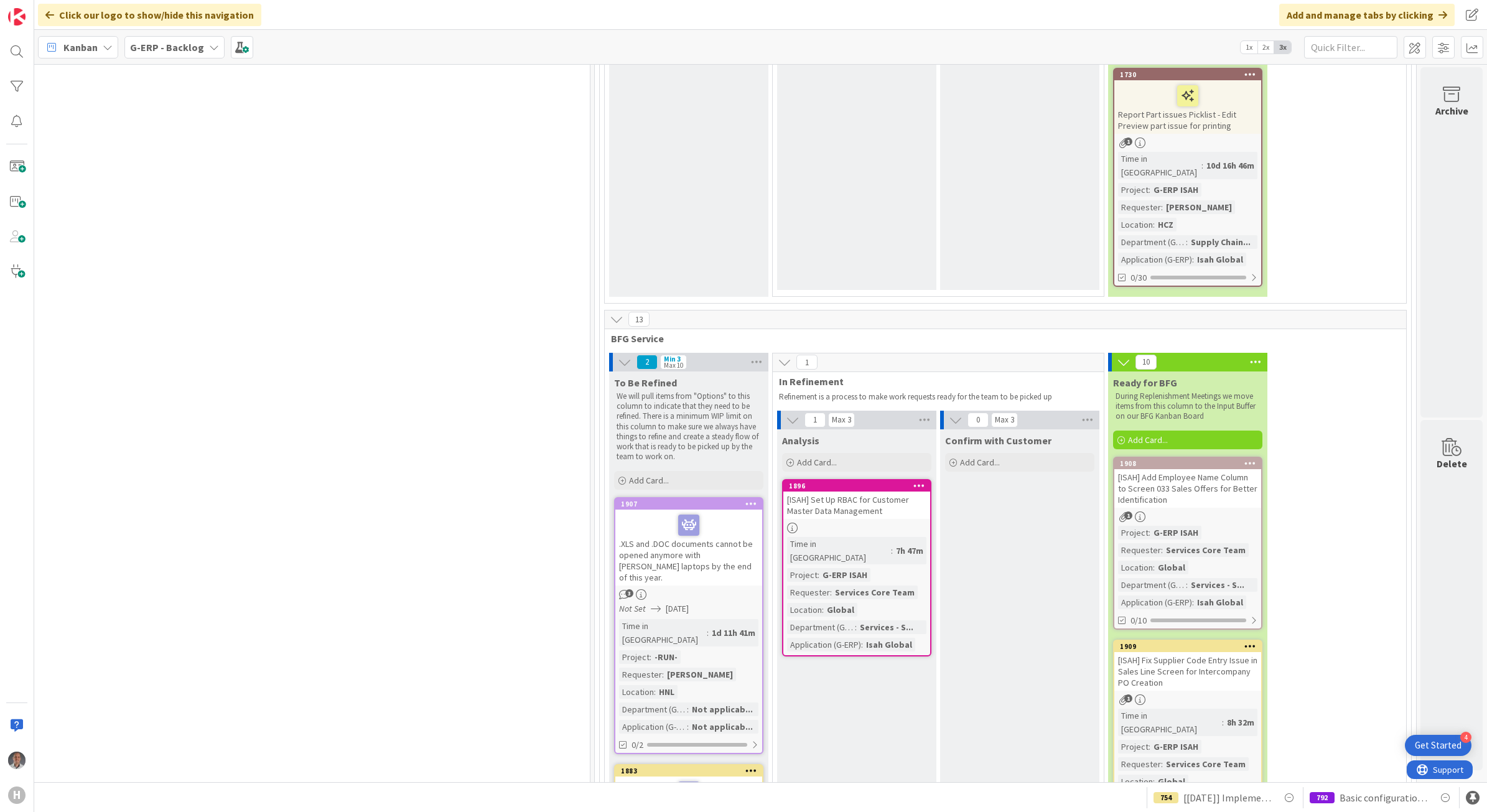
scroll to position [4134, 954]
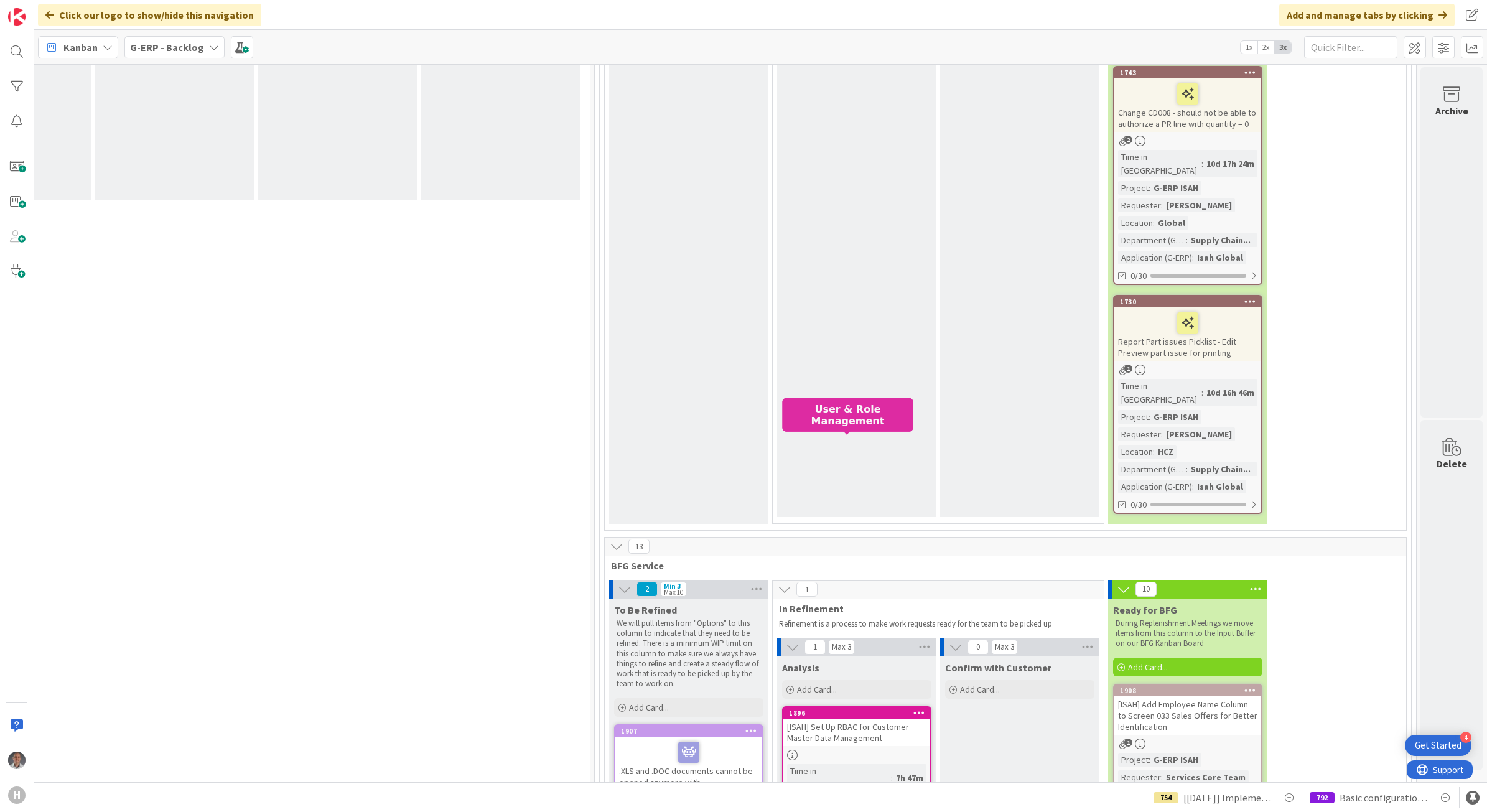
click at [866, 719] on div "[ISAH] Set Up RBAC for Customer Master Data Management" at bounding box center [856, 732] width 147 height 28
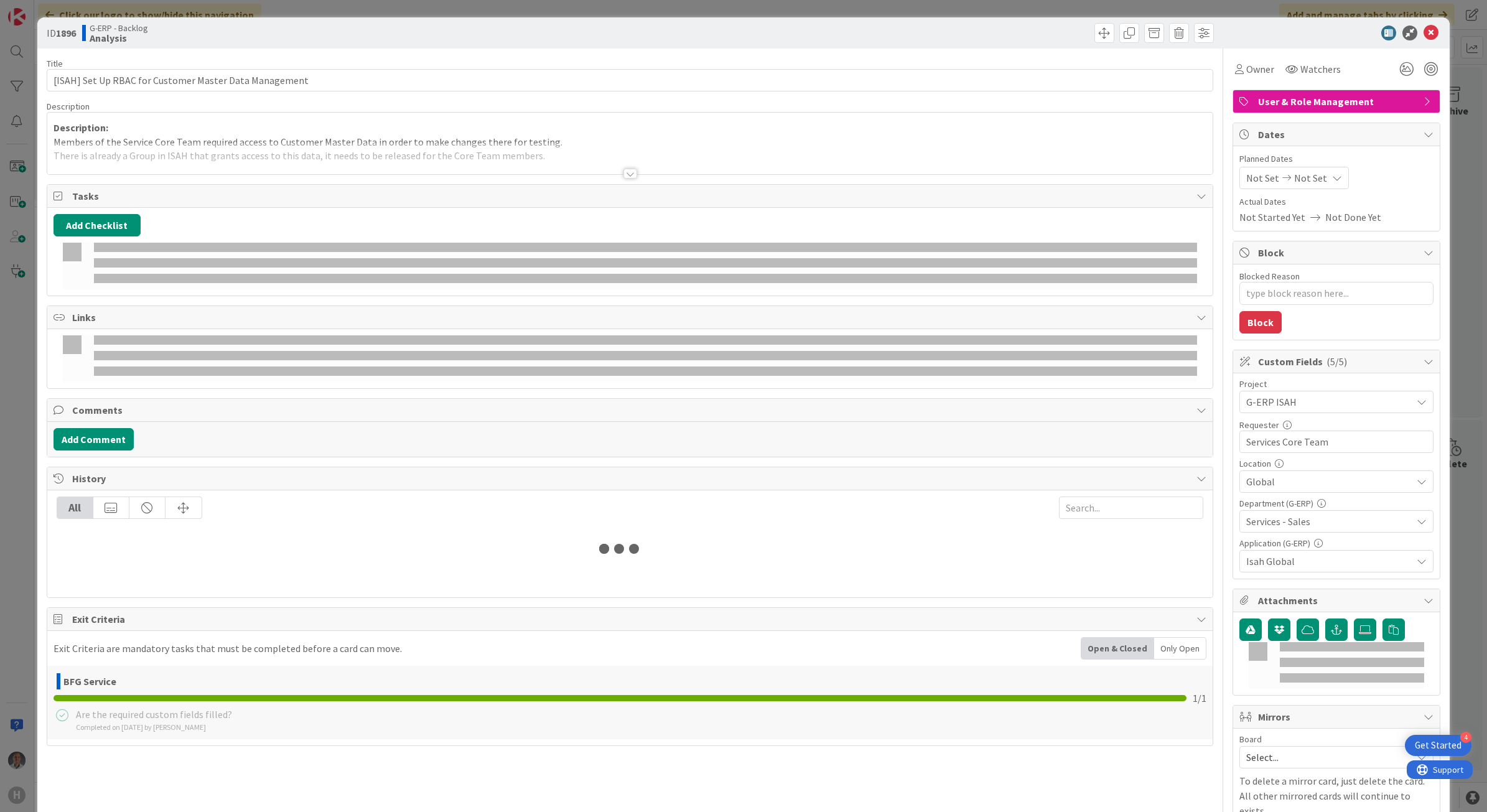
type textarea "x"
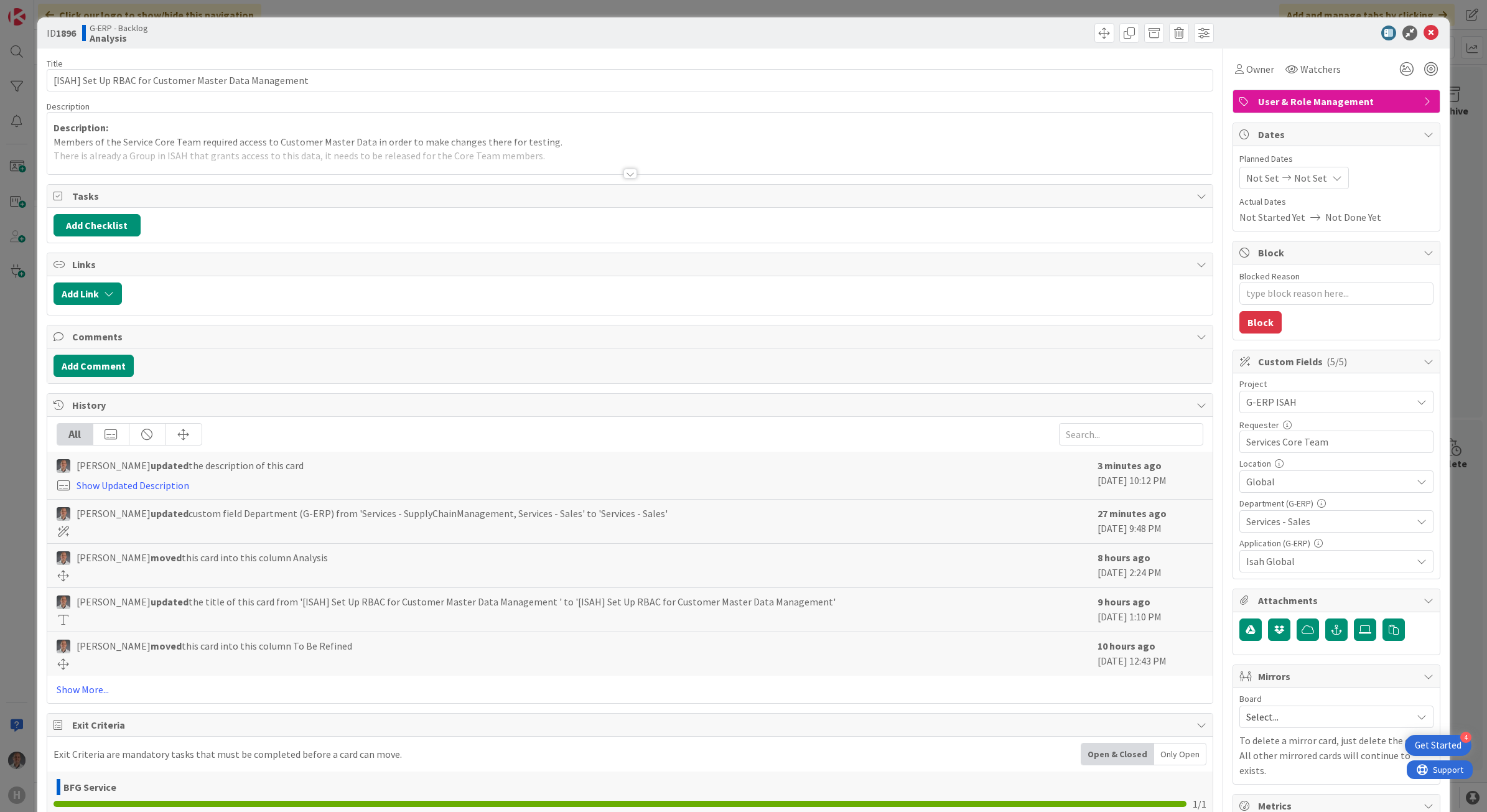
click at [623, 169] on div at bounding box center [629, 173] width 13 height 10
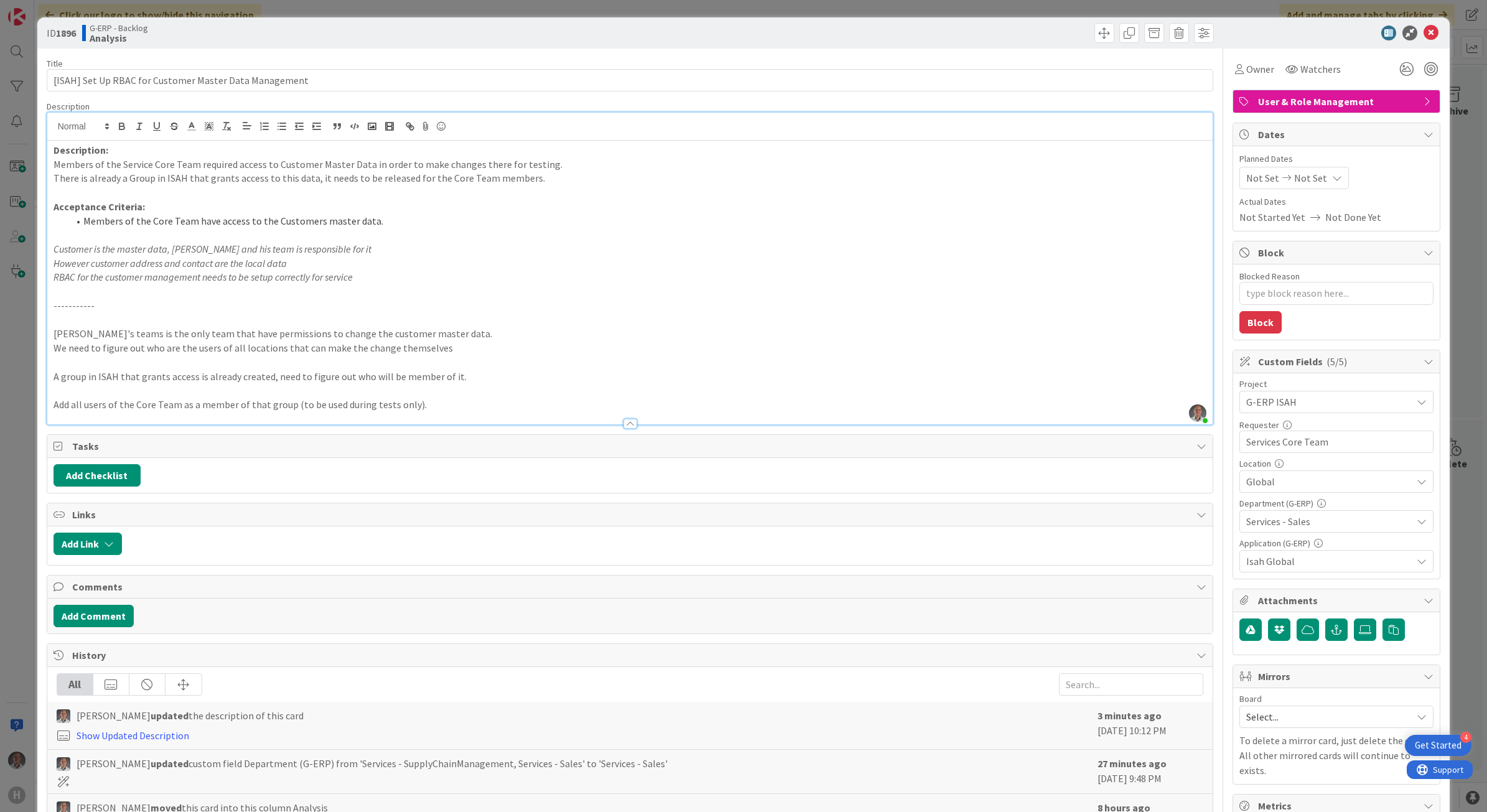
click at [182, 181] on p "There is already a Group in ISAH that grants access to this data, it needs to b…" at bounding box center [630, 178] width 1153 height 14
click at [427, 222] on li "Members of the Core Team have access to the Customers master data." at bounding box center [638, 221] width 1139 height 14
type textarea "x"
click at [1423, 35] on icon at bounding box center [1430, 33] width 15 height 15
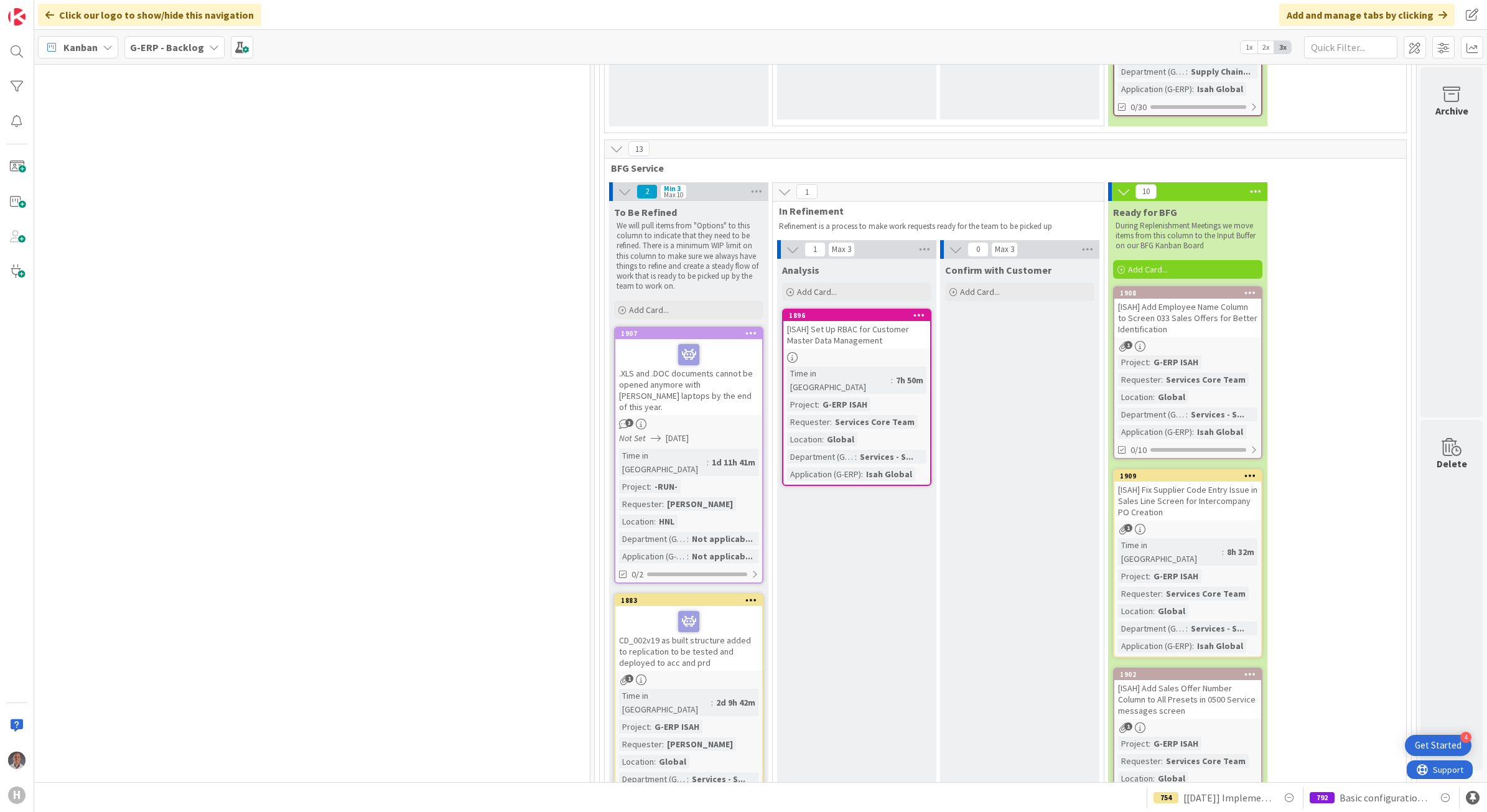
scroll to position [4311, 954]
